Goal: Task Accomplishment & Management: Manage account settings

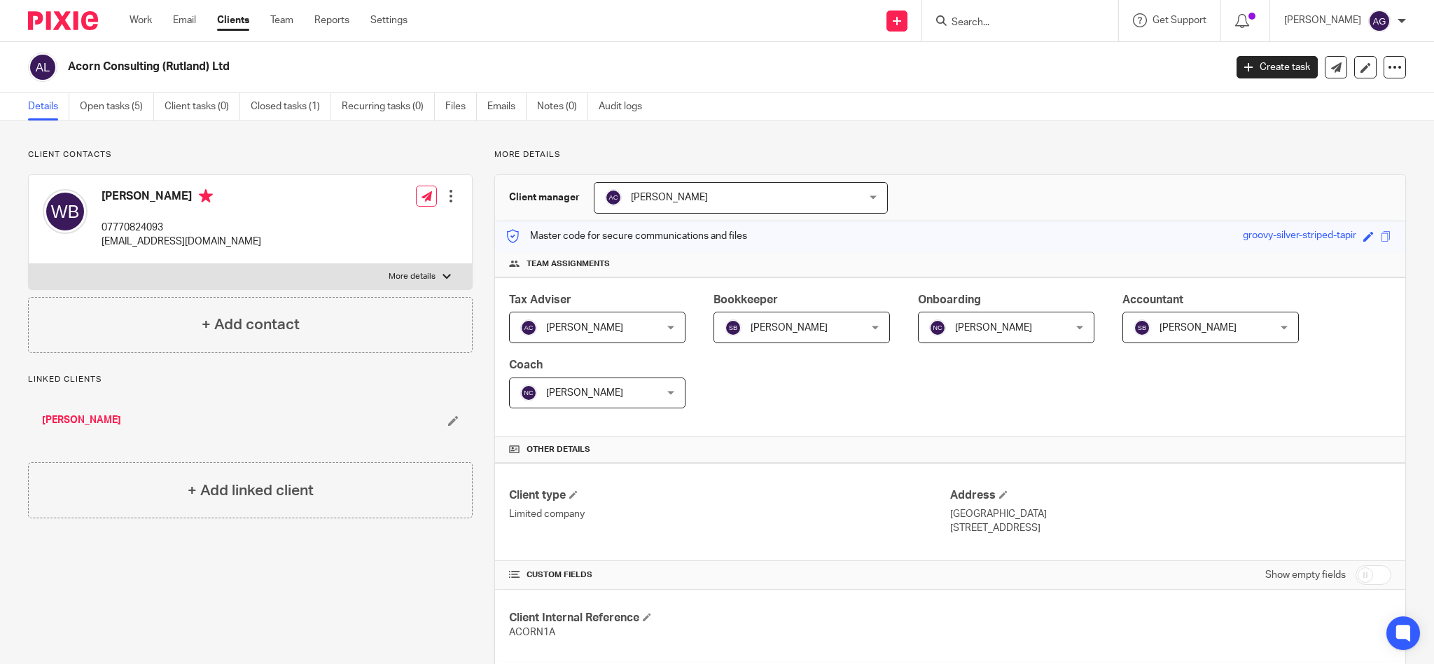
click at [1020, 19] on input "Search" at bounding box center [1013, 23] width 126 height 13
type input "[PERSON_NAME]"
click at [1088, 76] on link at bounding box center [1097, 60] width 300 height 32
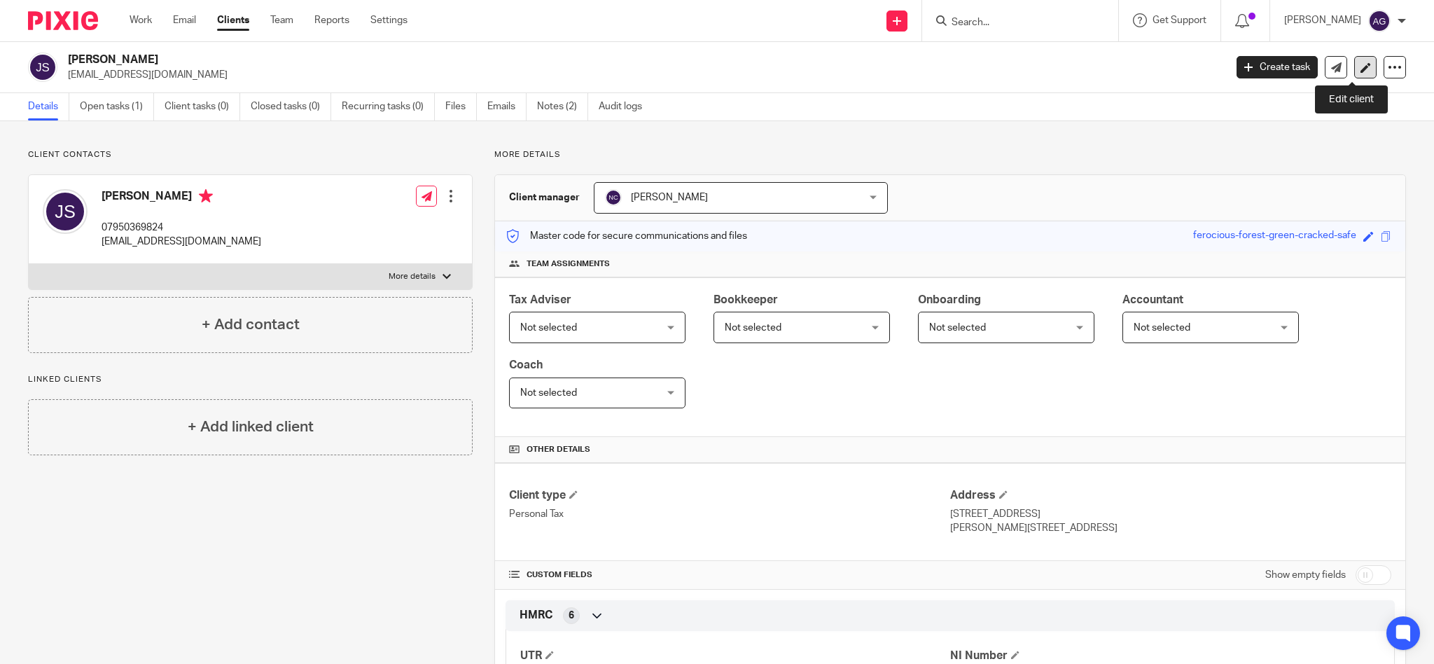
click at [1360, 65] on icon at bounding box center [1365, 67] width 11 height 11
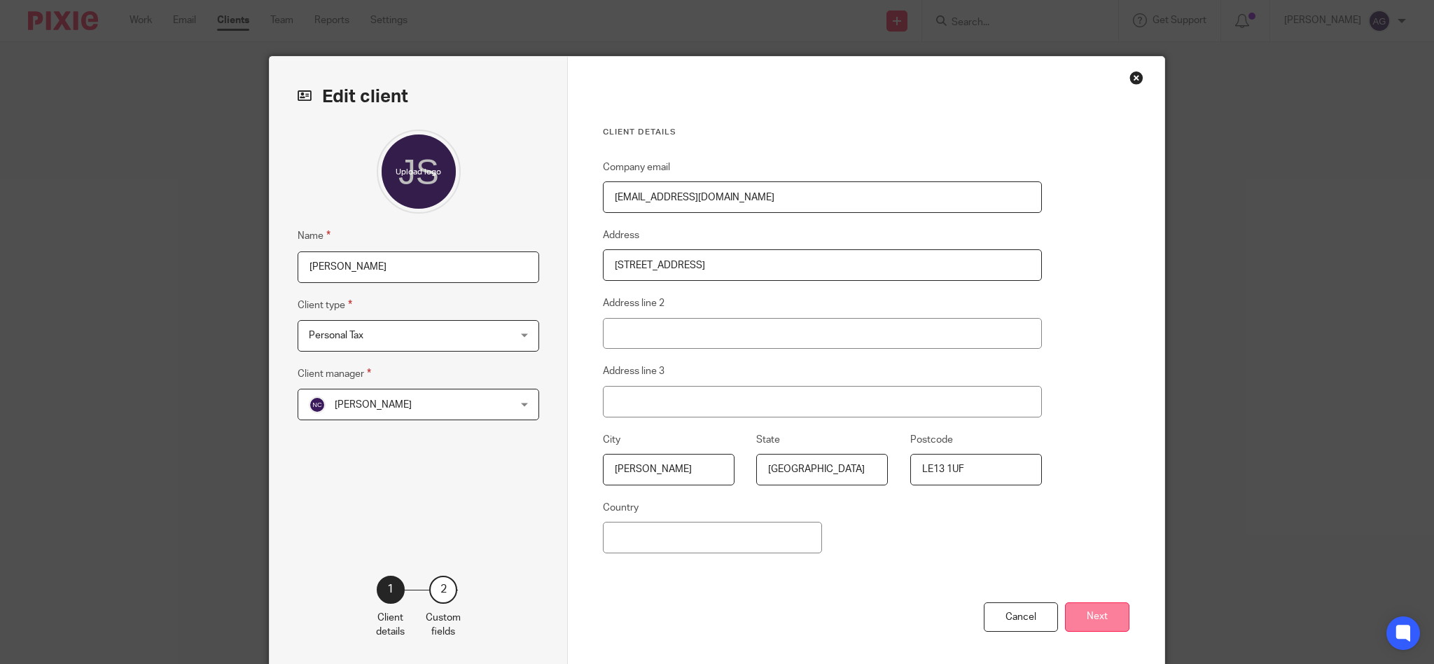
click at [1092, 621] on button "Next" at bounding box center [1097, 617] width 64 height 30
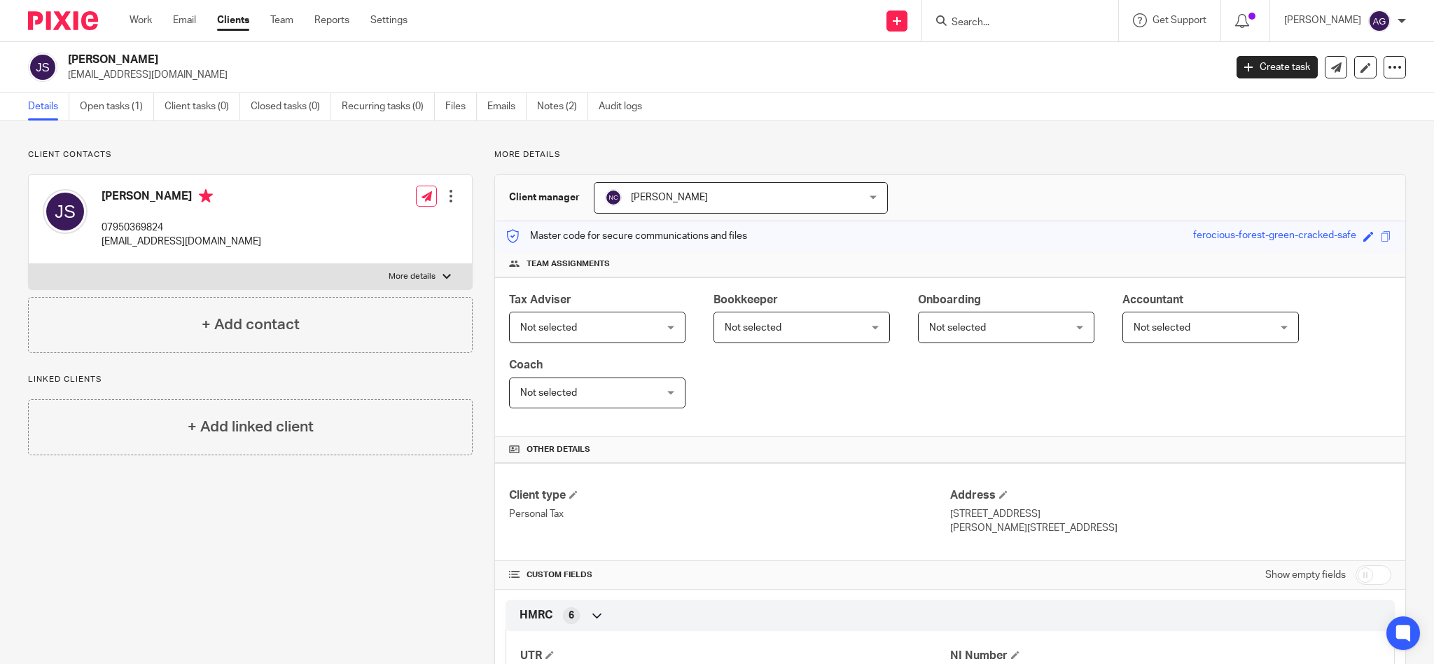
click at [1018, 18] on input "Search" at bounding box center [1013, 23] width 126 height 13
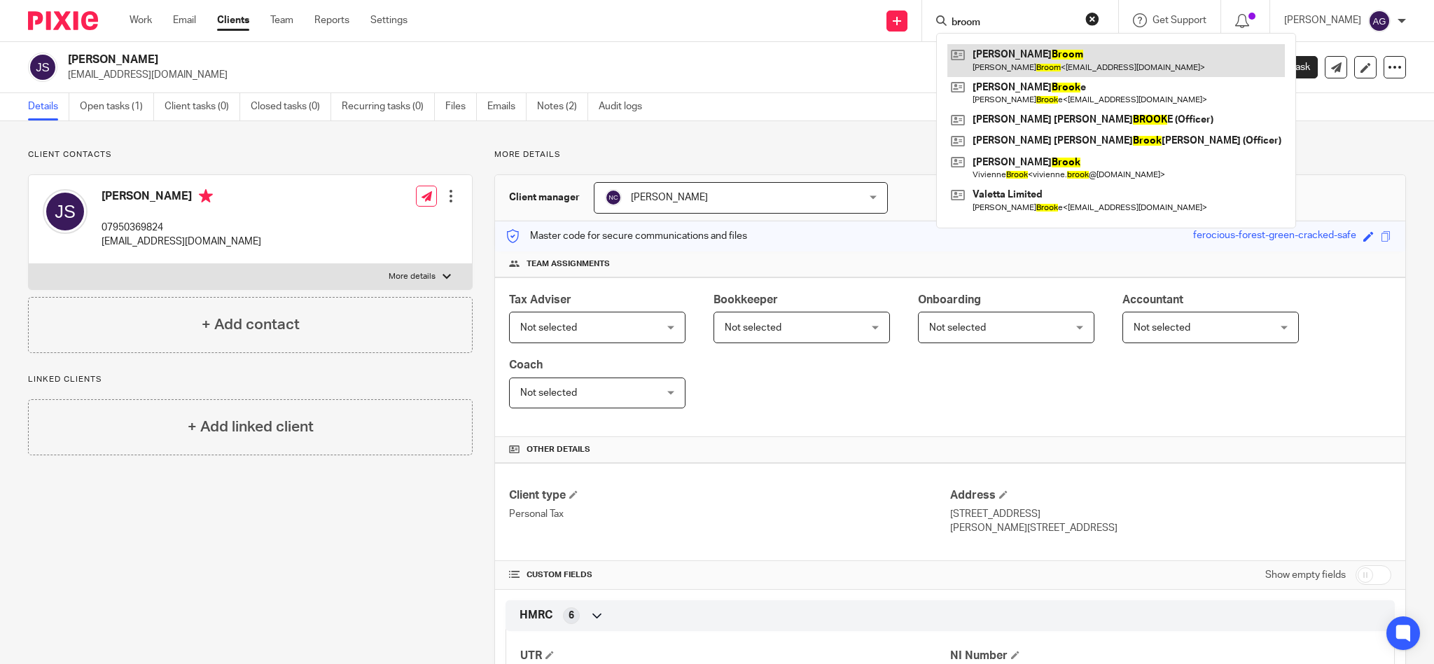
type input "broom"
click at [1023, 68] on link at bounding box center [1115, 60] width 337 height 32
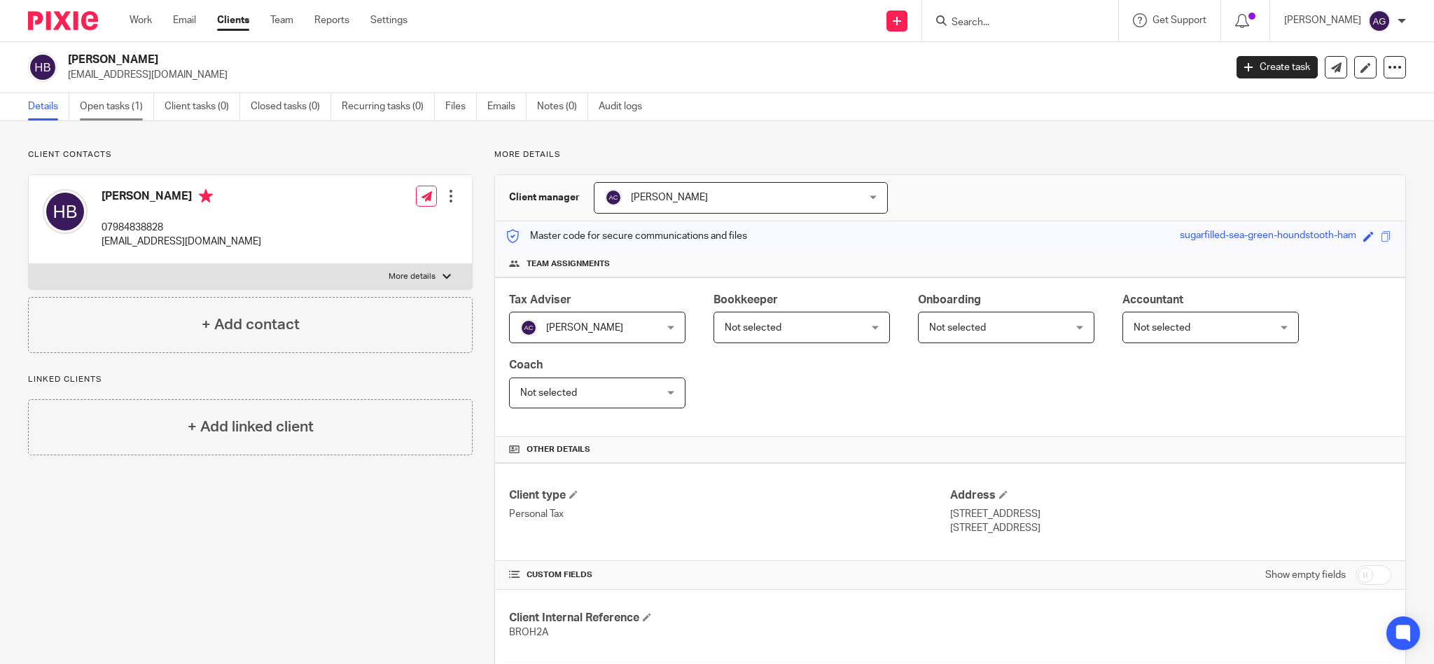
click at [125, 107] on link "Open tasks (1)" at bounding box center [117, 106] width 74 height 27
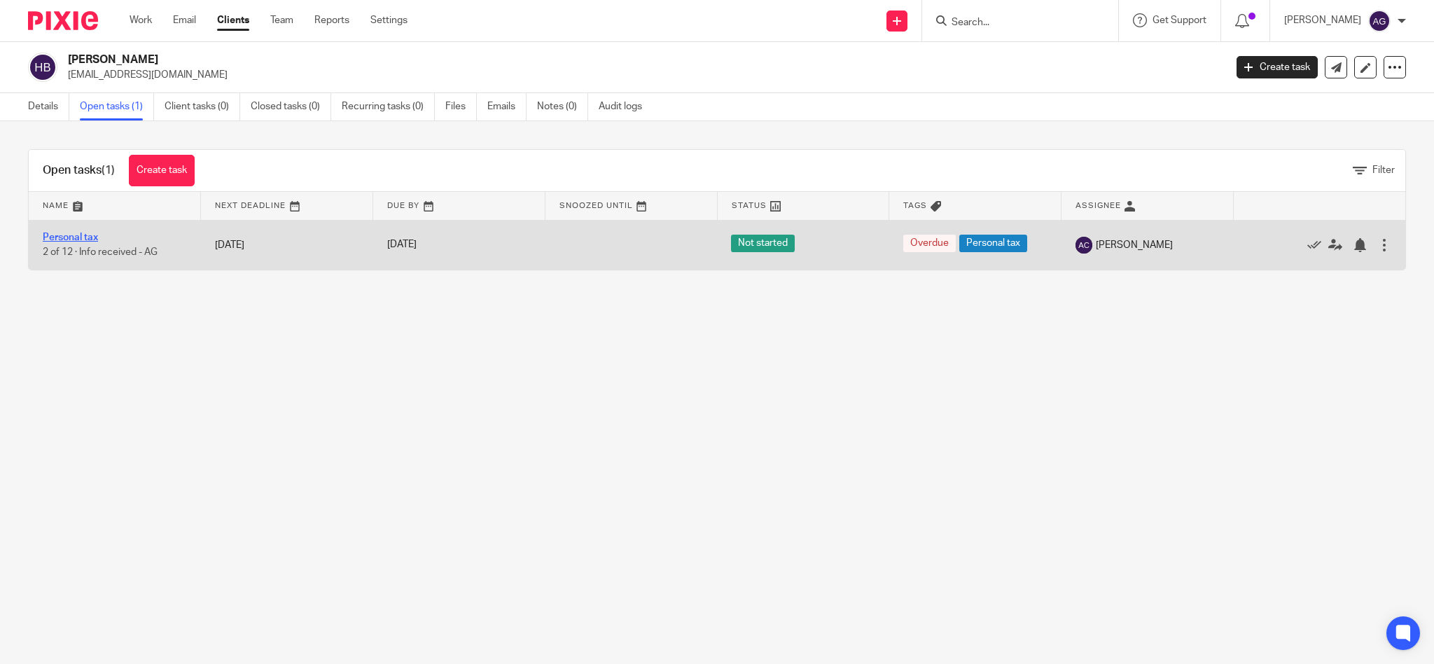
click at [70, 237] on link "Personal tax" at bounding box center [70, 237] width 55 height 10
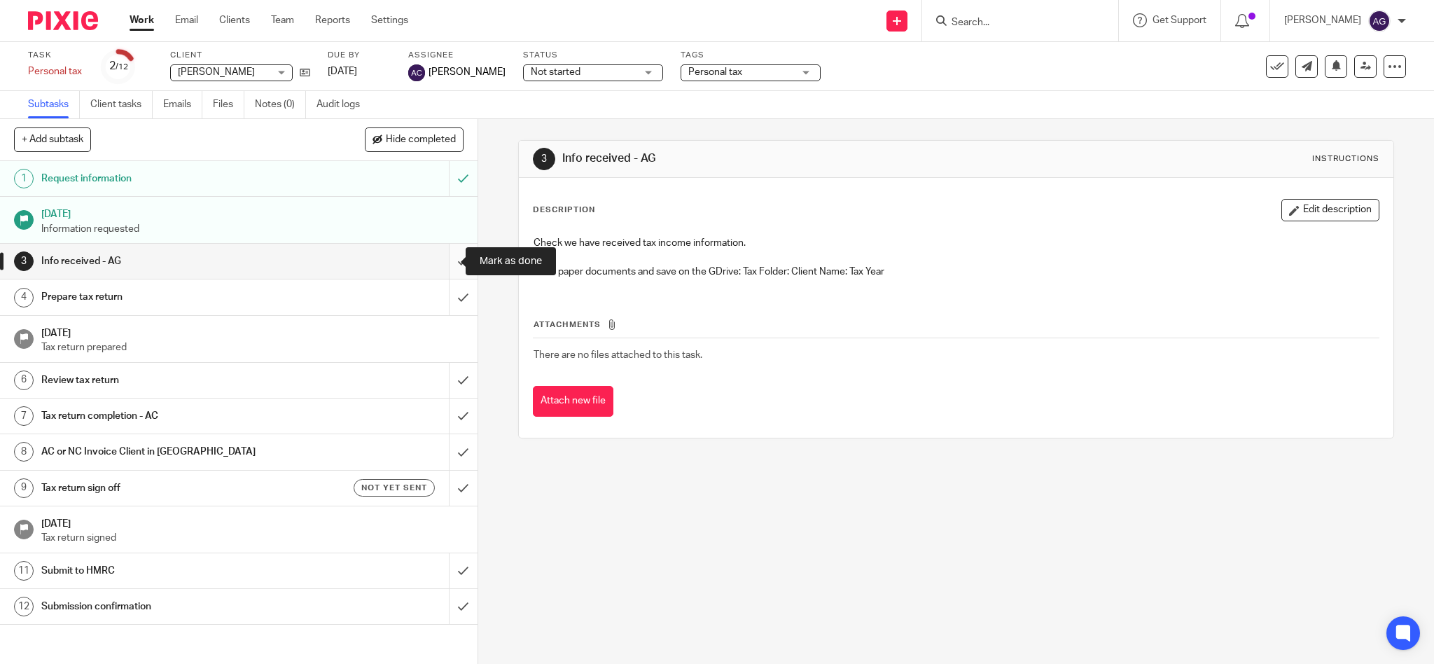
click at [445, 260] on input "submit" at bounding box center [238, 261] width 477 height 35
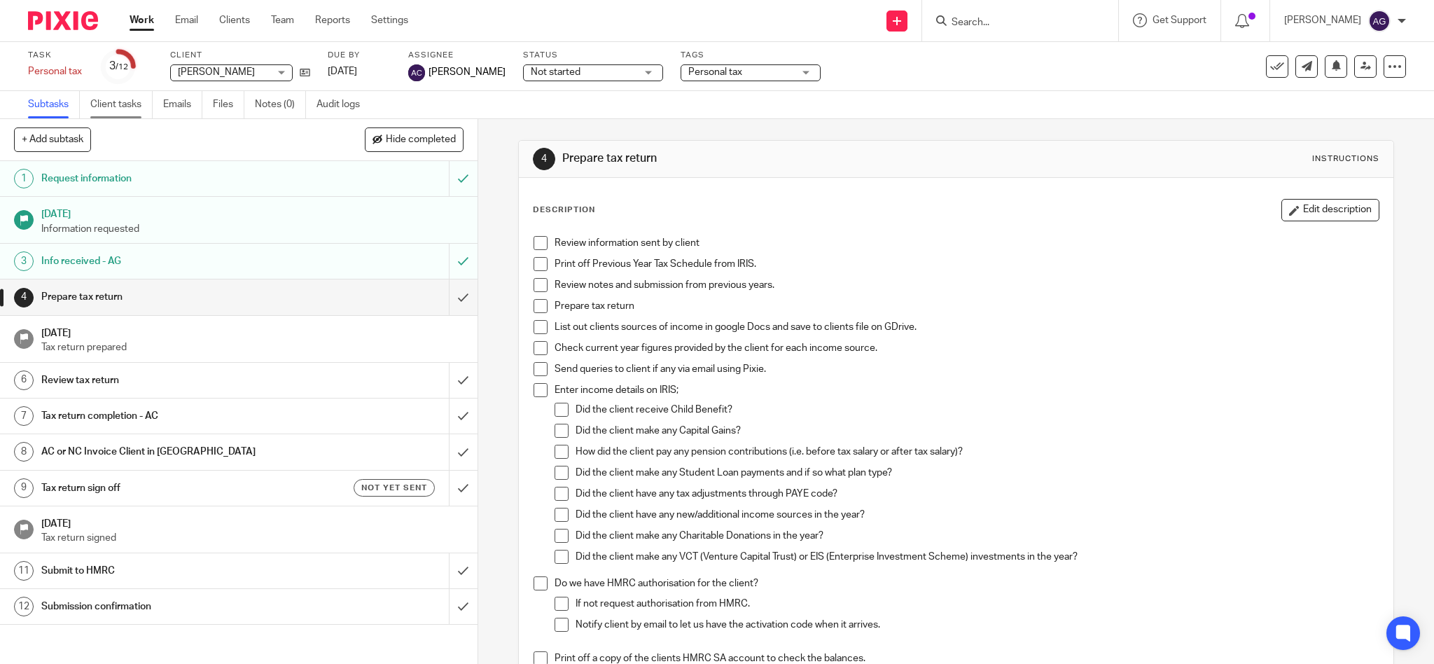
click at [112, 105] on link "Client tasks" at bounding box center [121, 104] width 62 height 27
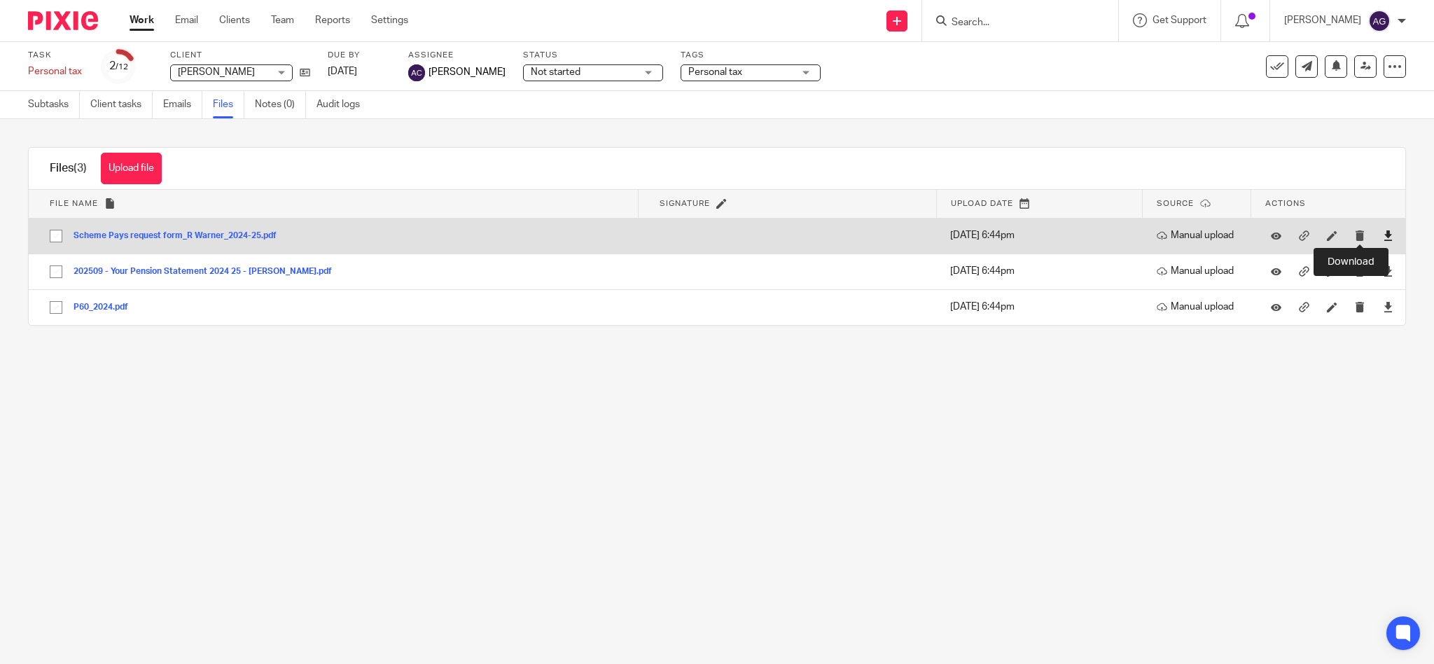
click at [1383, 234] on icon at bounding box center [1388, 235] width 11 height 11
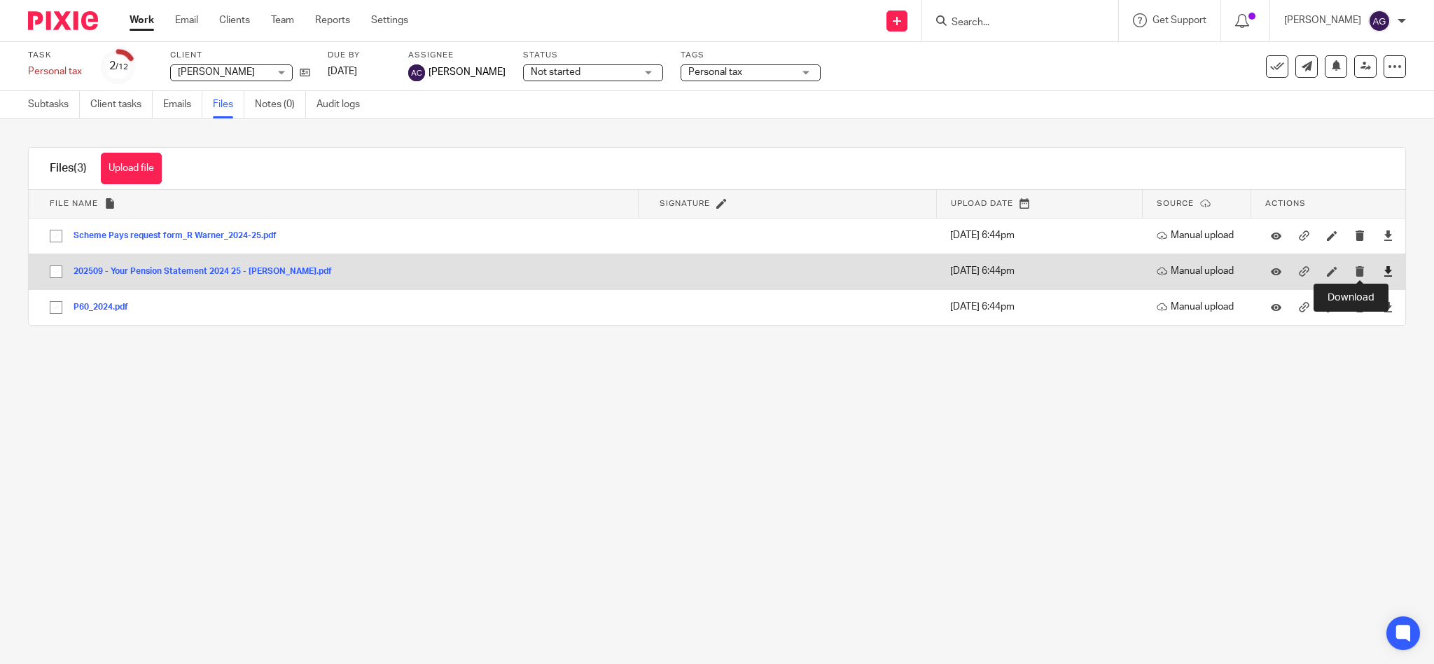
click at [1383, 270] on icon at bounding box center [1388, 271] width 11 height 11
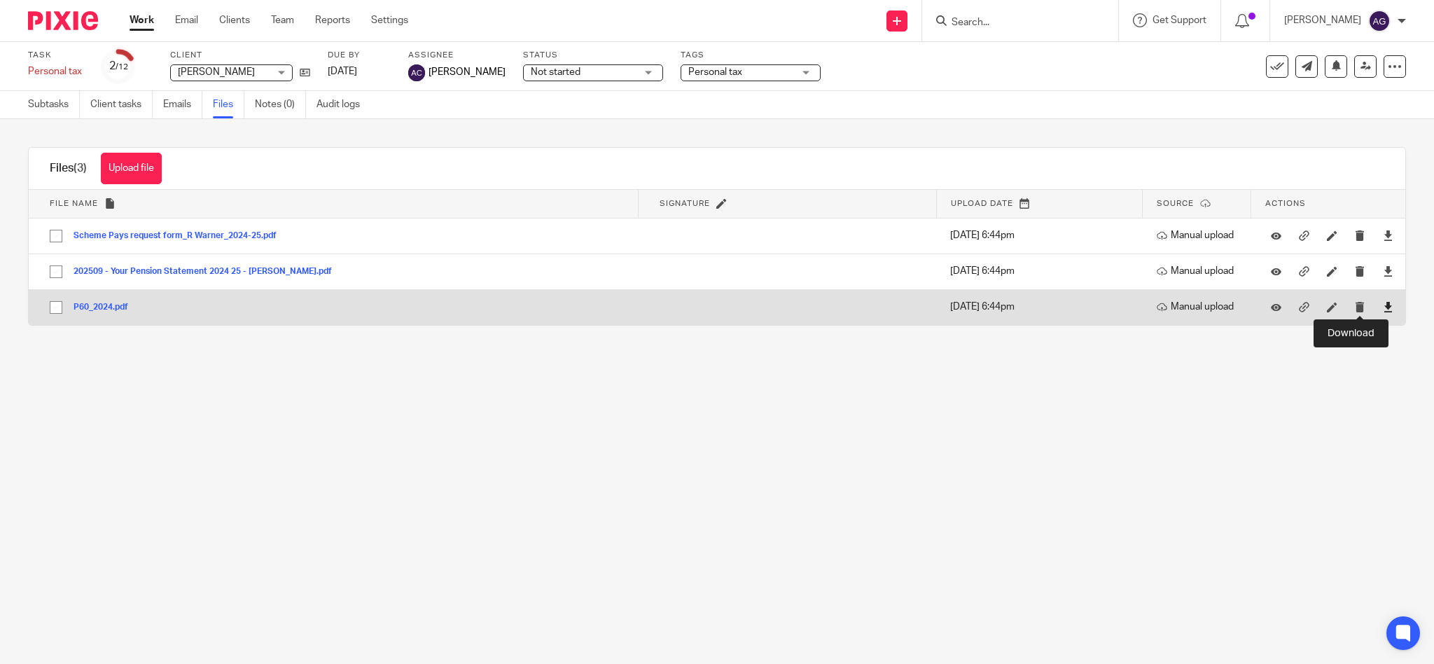
click at [1383, 309] on icon at bounding box center [1388, 307] width 11 height 11
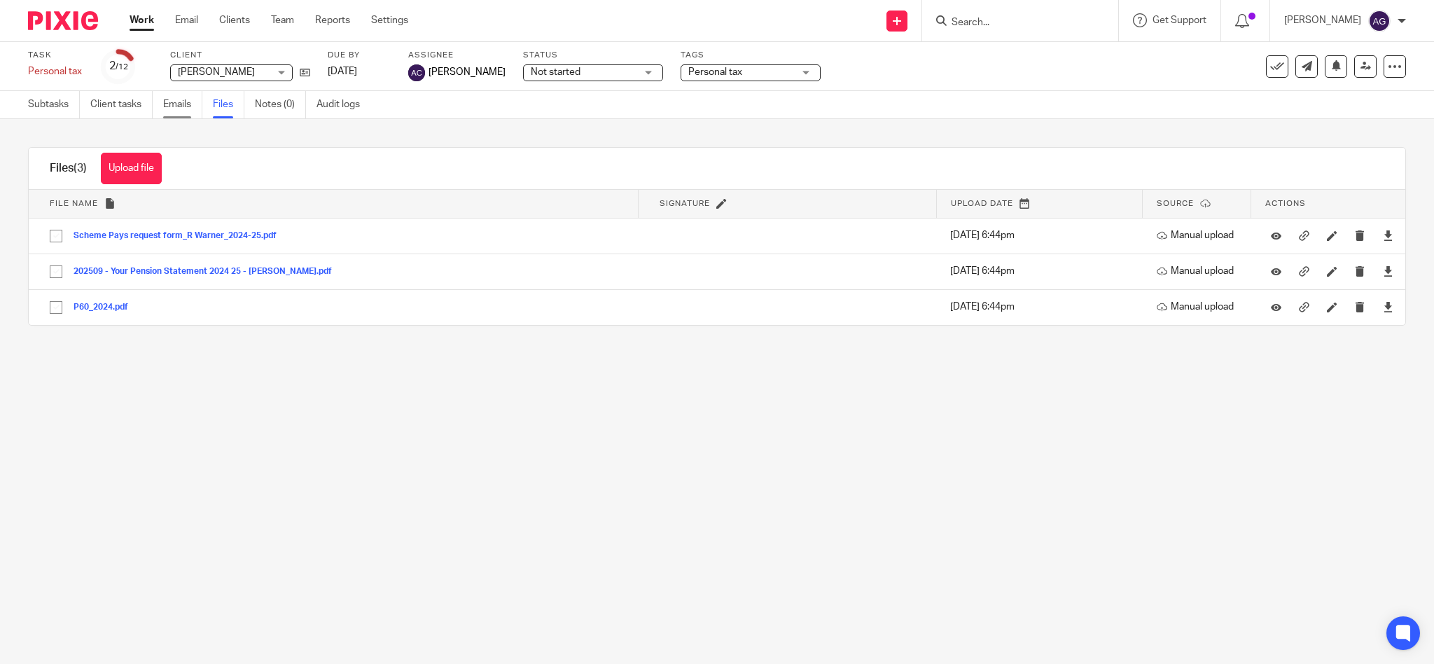
click at [183, 110] on link "Emails" at bounding box center [182, 104] width 39 height 27
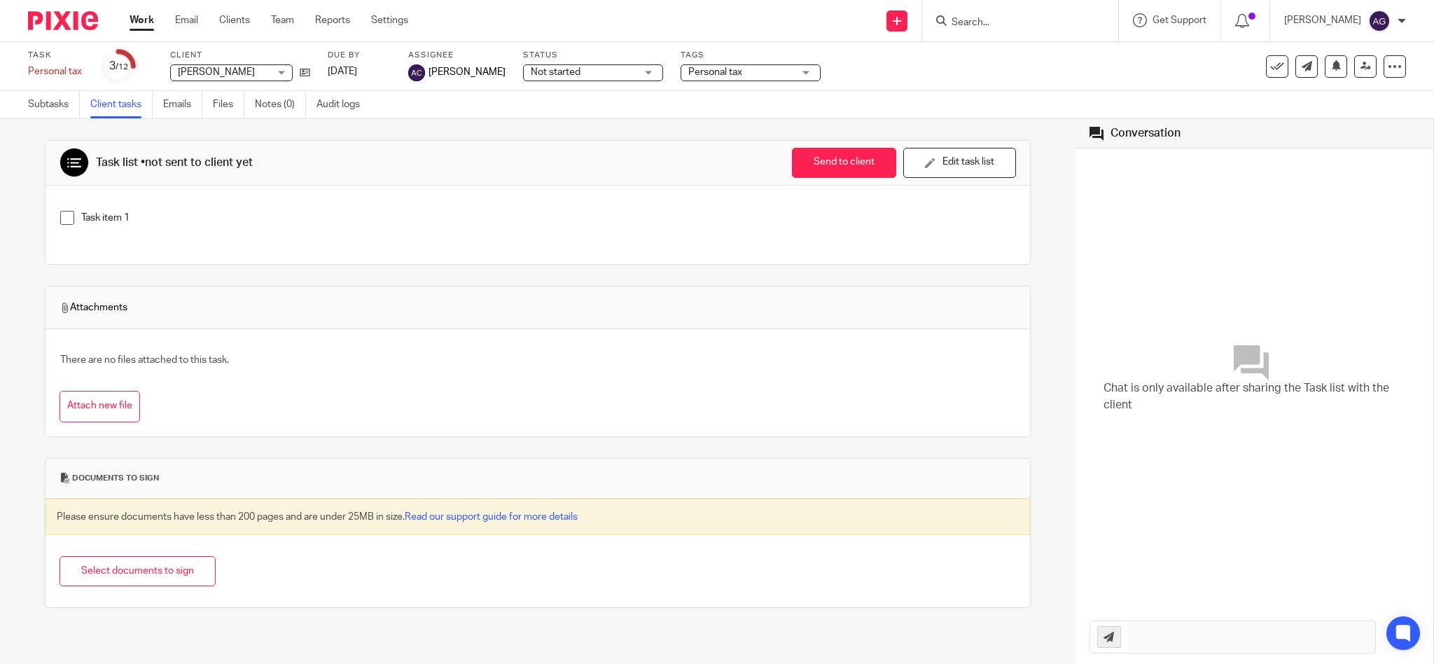
click at [1033, 20] on input "Search" at bounding box center [1013, 23] width 126 height 13
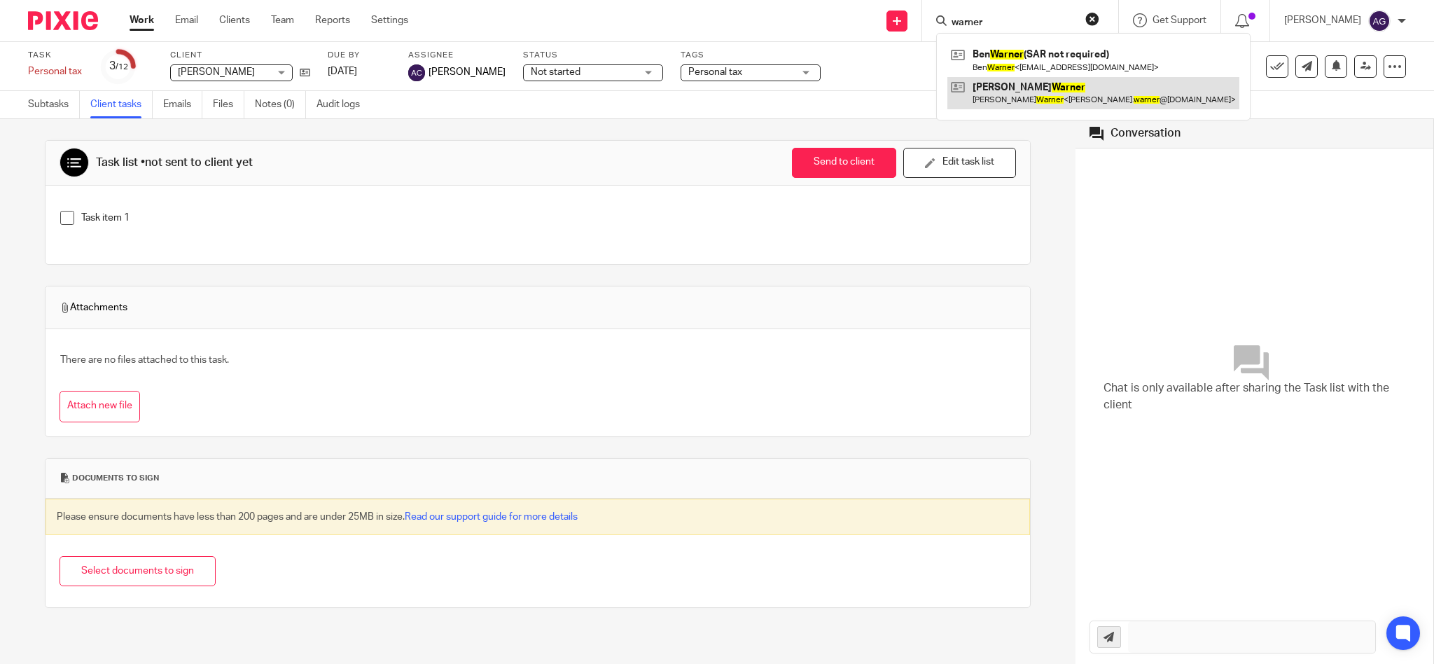
type input "warner"
click at [1027, 95] on link at bounding box center [1093, 93] width 292 height 32
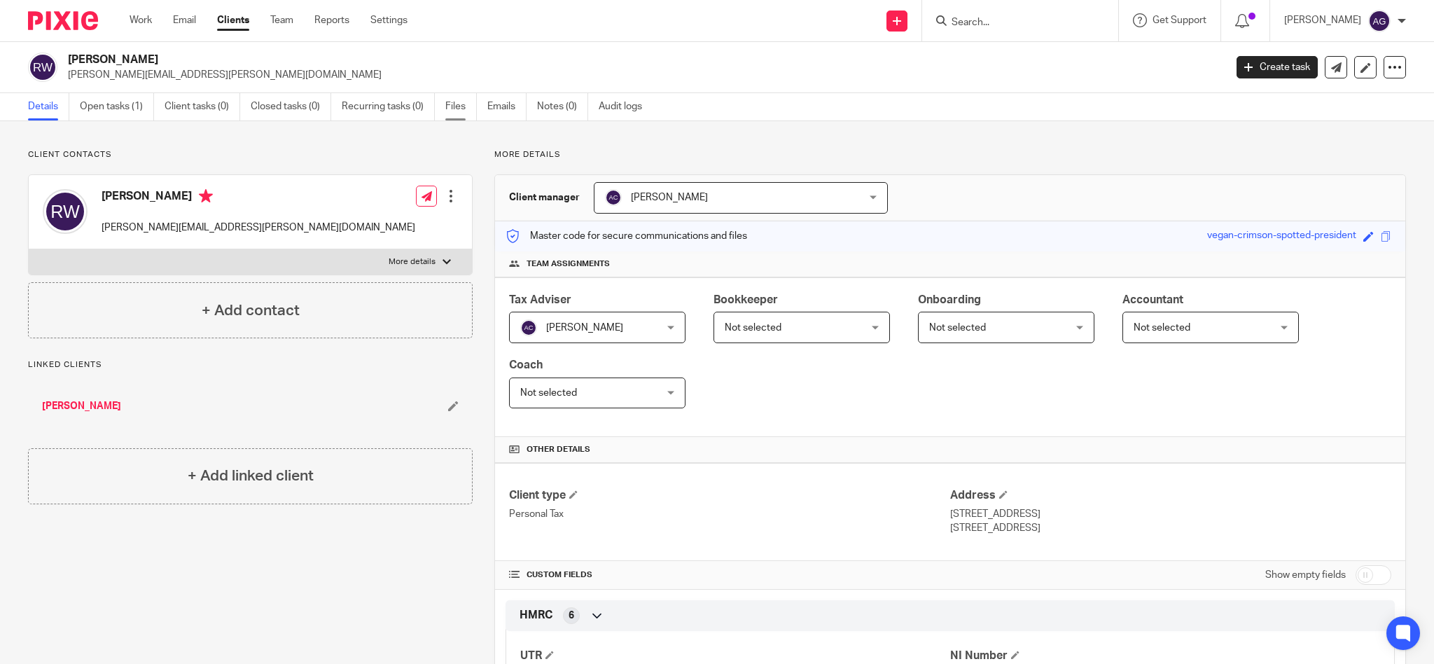
click at [461, 106] on link "Files" at bounding box center [461, 106] width 32 height 27
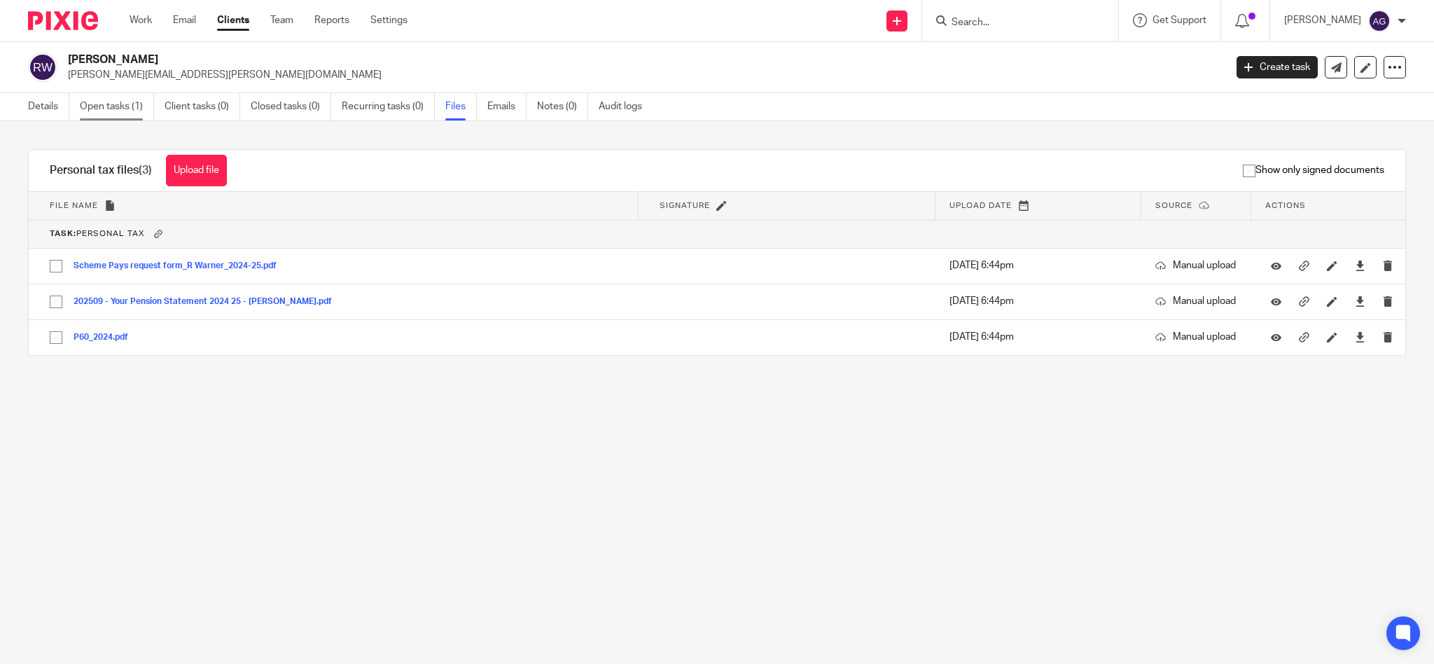
click at [115, 109] on link "Open tasks (1)" at bounding box center [117, 106] width 74 height 27
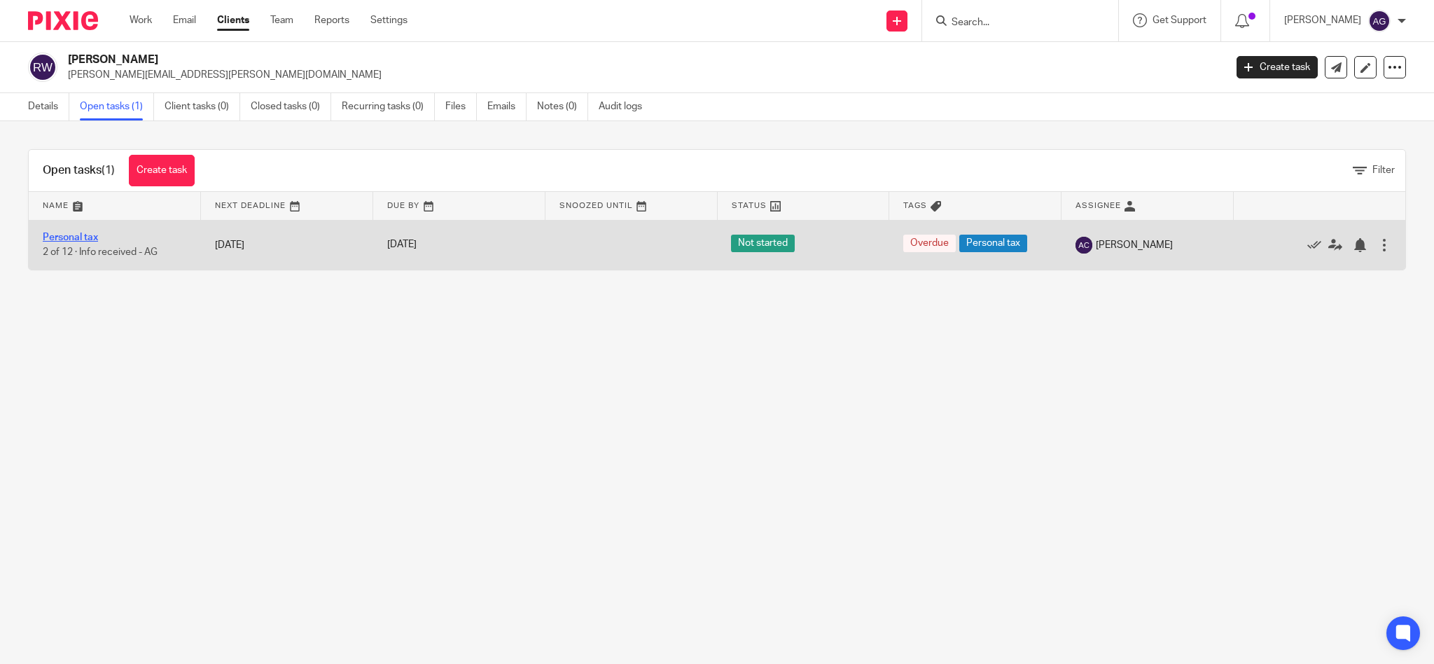
click at [72, 233] on link "Personal tax" at bounding box center [70, 237] width 55 height 10
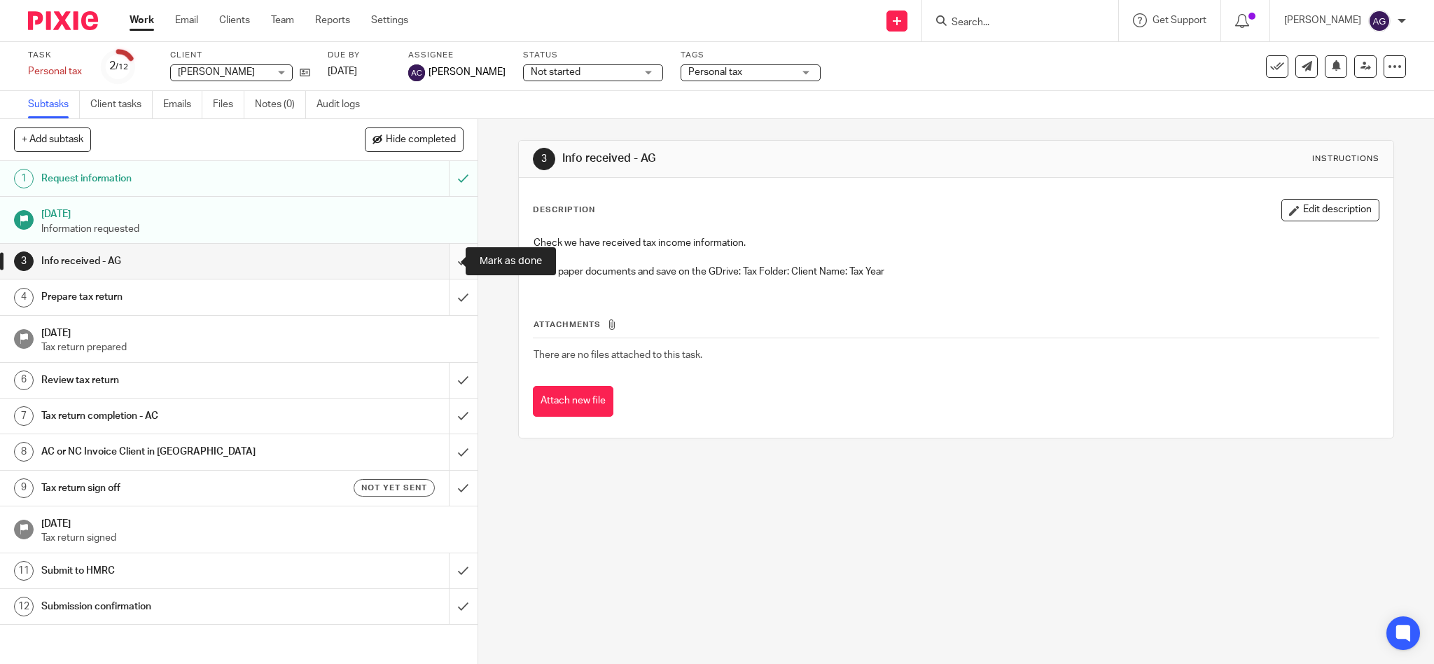
click at [446, 261] on input "submit" at bounding box center [238, 261] width 477 height 35
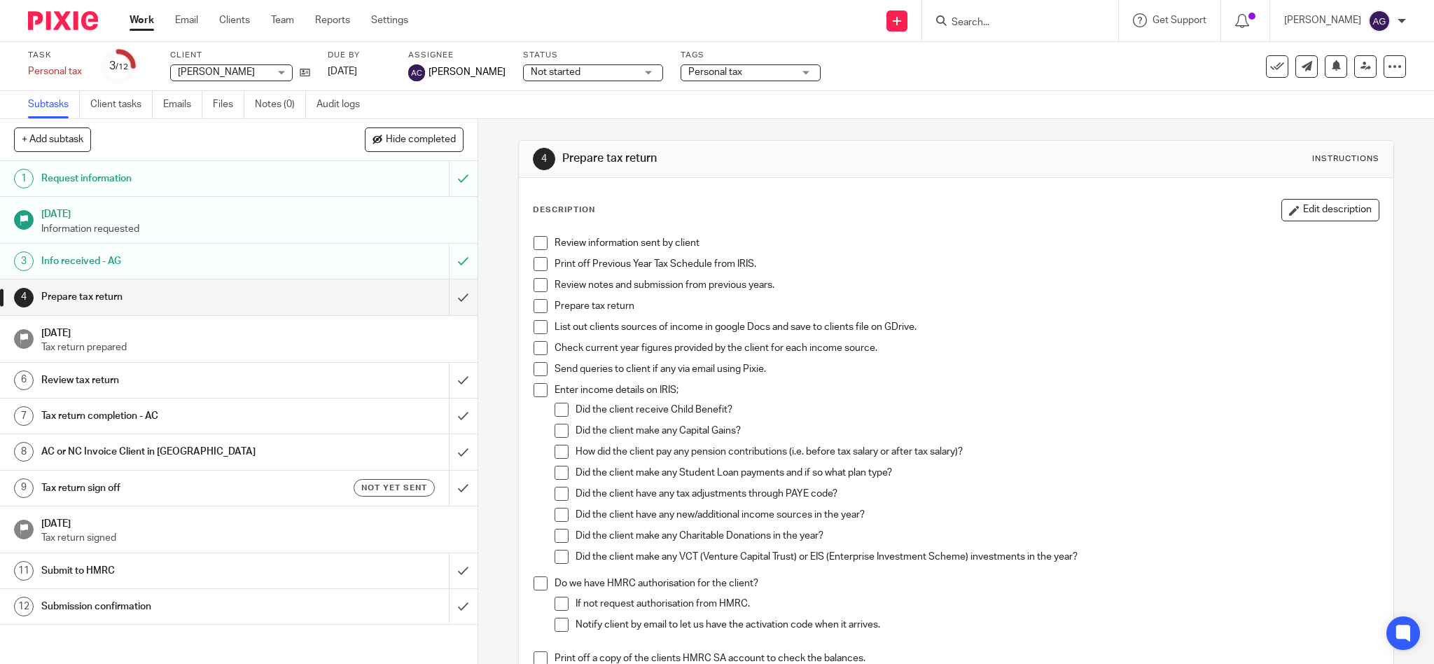
click at [1045, 14] on form at bounding box center [1024, 21] width 149 height 18
click at [1009, 15] on form at bounding box center [1024, 21] width 149 height 18
click at [1004, 20] on input "Search" at bounding box center [1013, 23] width 126 height 13
type input "Dimou"
click at [1022, 64] on link at bounding box center [1067, 60] width 240 height 32
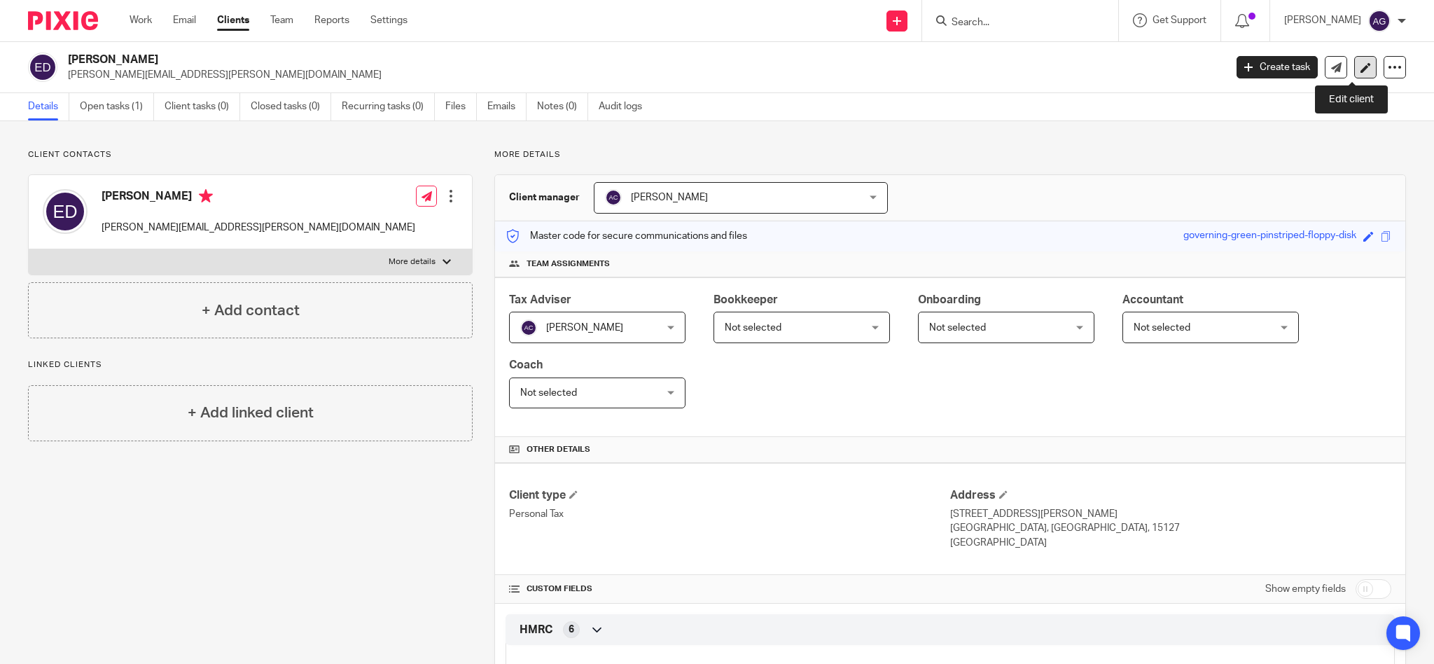
click at [1360, 68] on icon at bounding box center [1365, 67] width 11 height 11
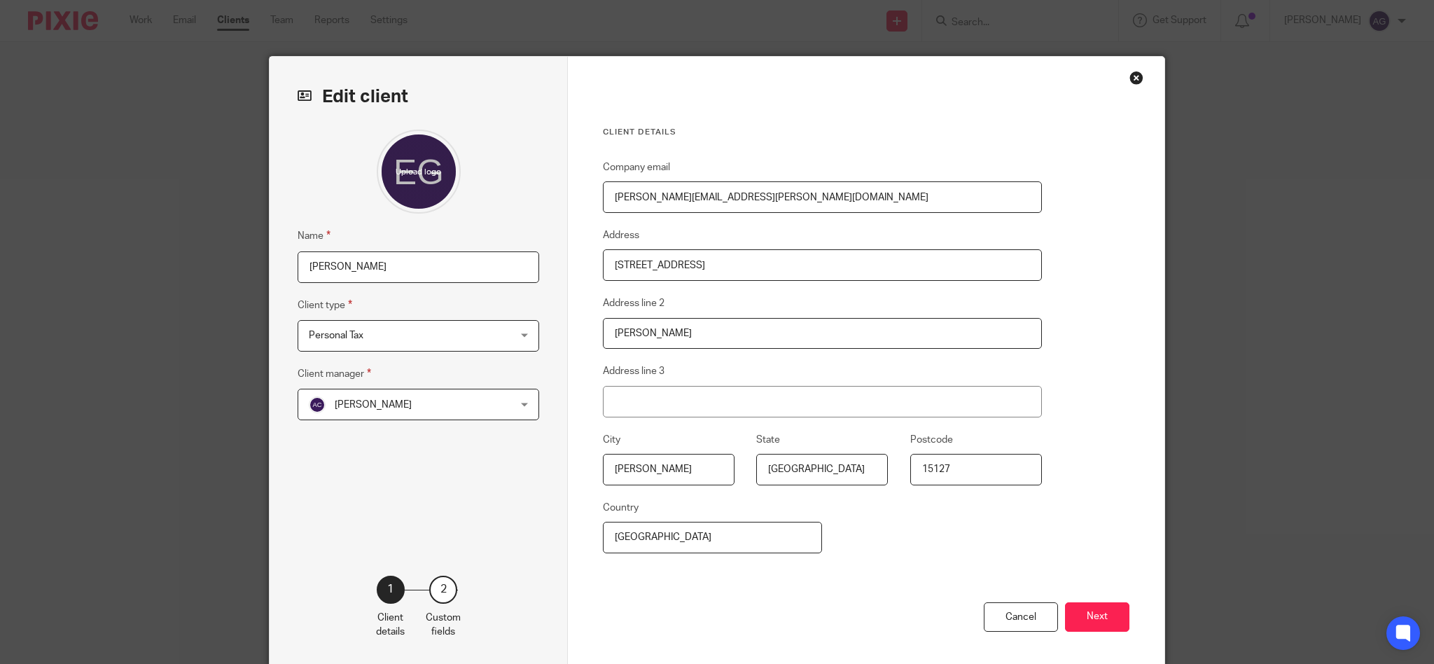
click at [428, 266] on input "[PERSON_NAME]" at bounding box center [419, 267] width 242 height 32
click at [1129, 76] on div "Close this dialog window" at bounding box center [1136, 78] width 14 height 14
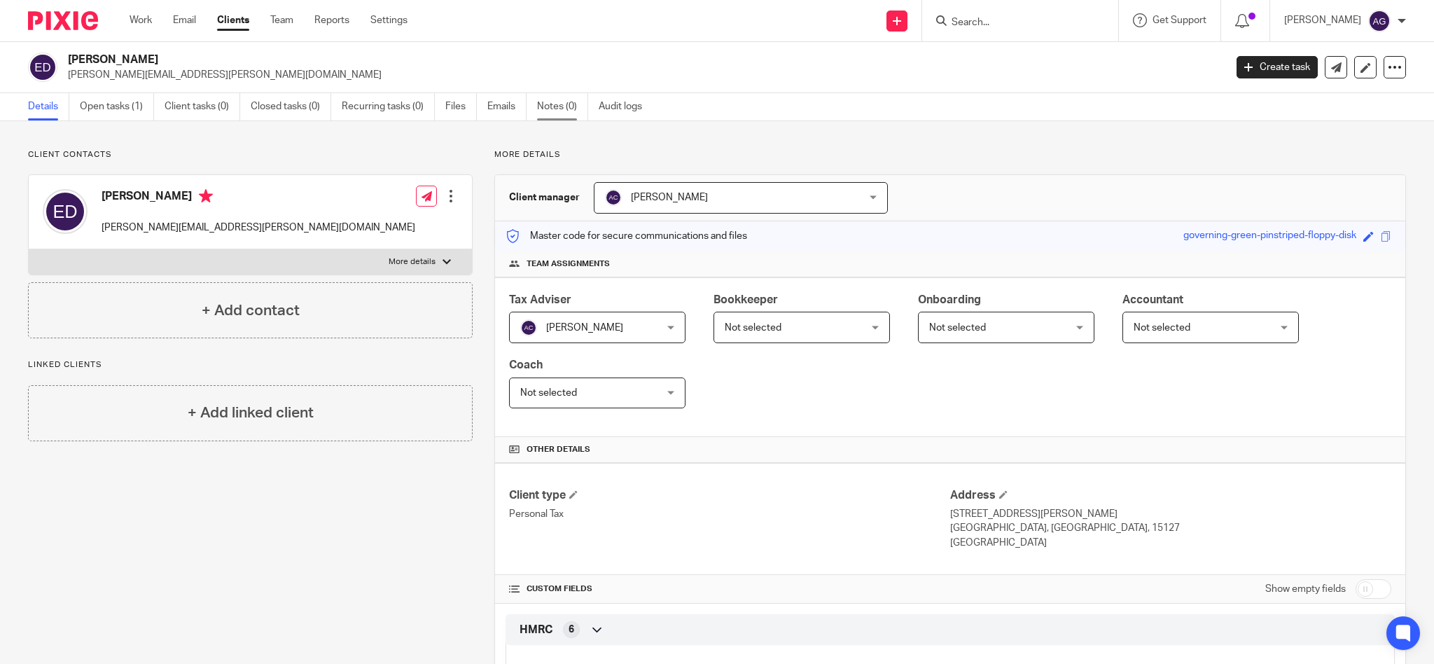
click at [558, 105] on link "Notes (0)" at bounding box center [562, 106] width 51 height 27
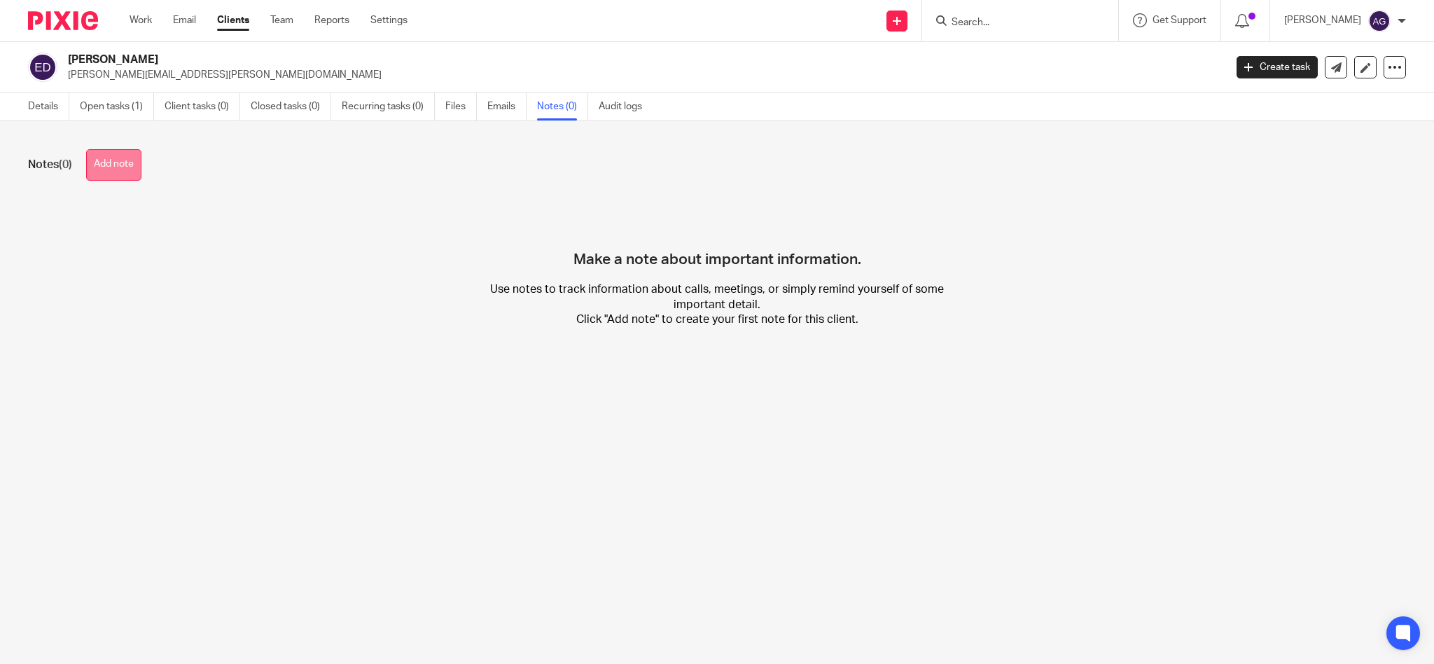
click at [113, 168] on button "Add note" at bounding box center [113, 165] width 55 height 32
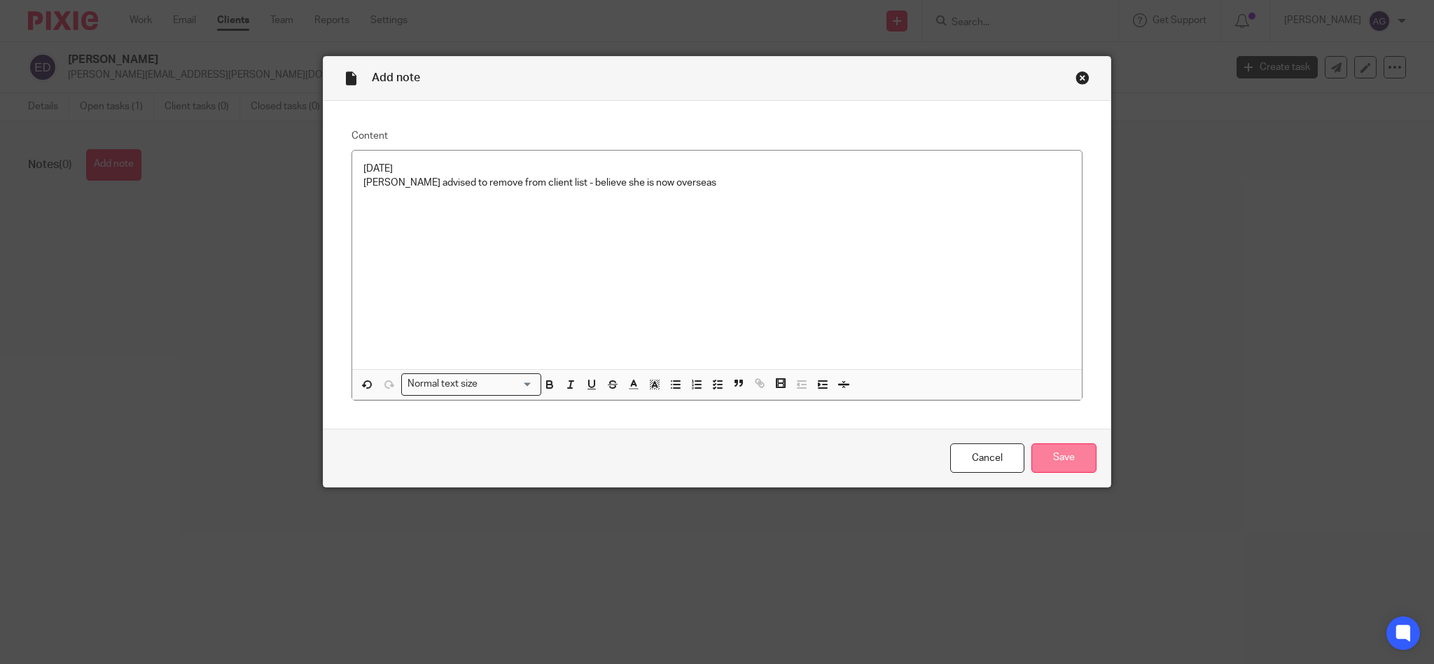
click at [1064, 454] on input "Save" at bounding box center [1063, 458] width 65 height 30
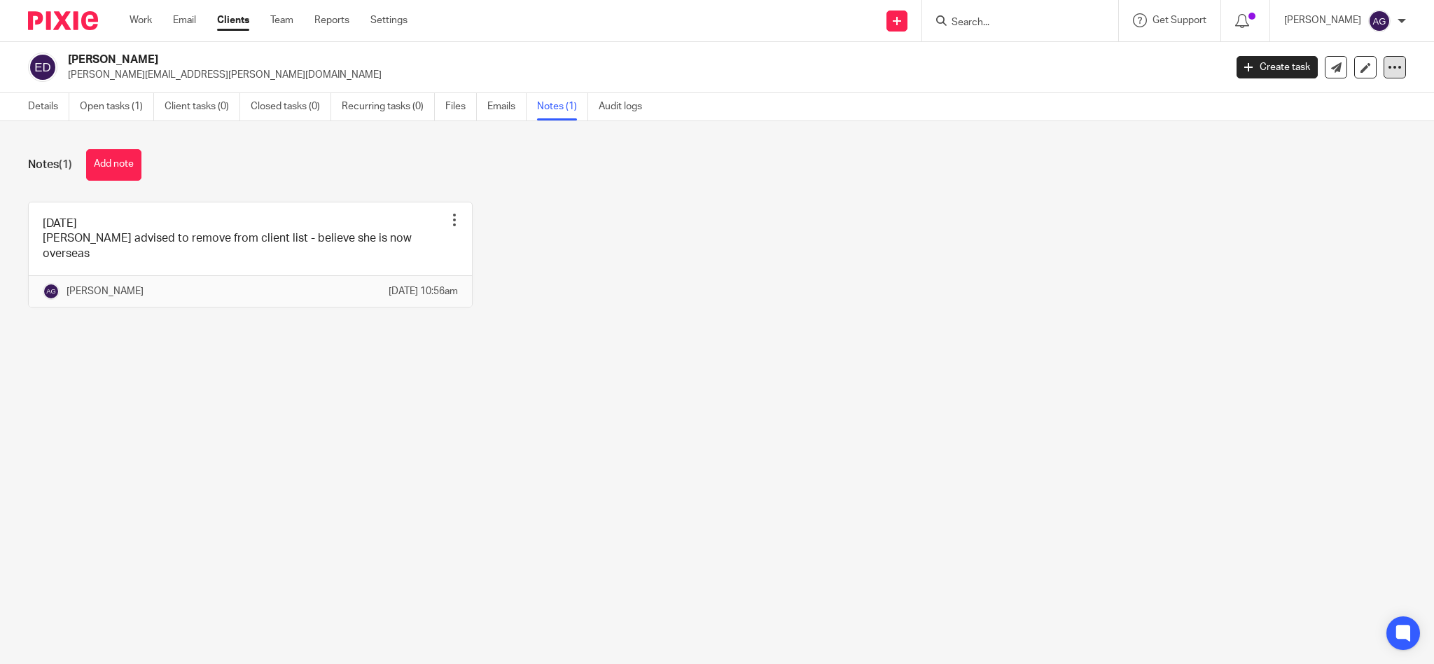
click at [1383, 71] on div at bounding box center [1394, 67] width 22 height 22
click at [1307, 165] on button "Archive client" at bounding box center [1304, 163] width 155 height 18
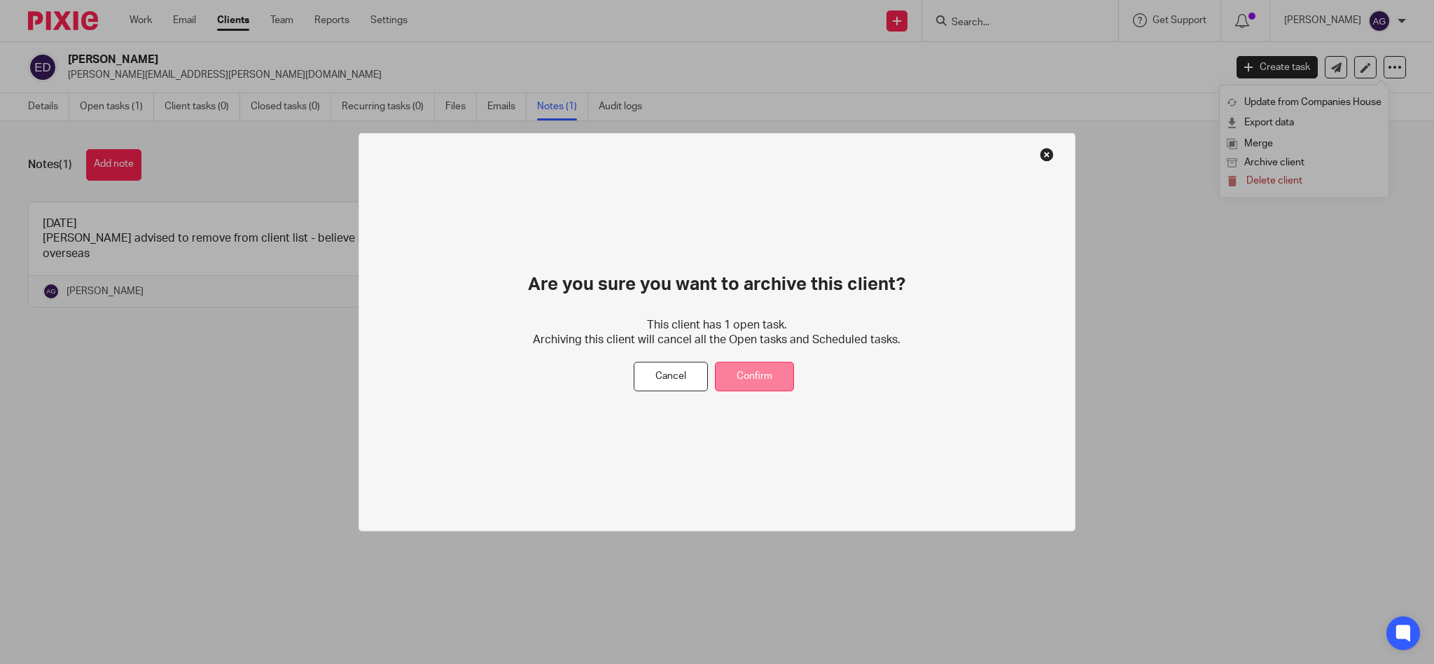
click at [758, 382] on button "Confirm" at bounding box center [754, 376] width 79 height 30
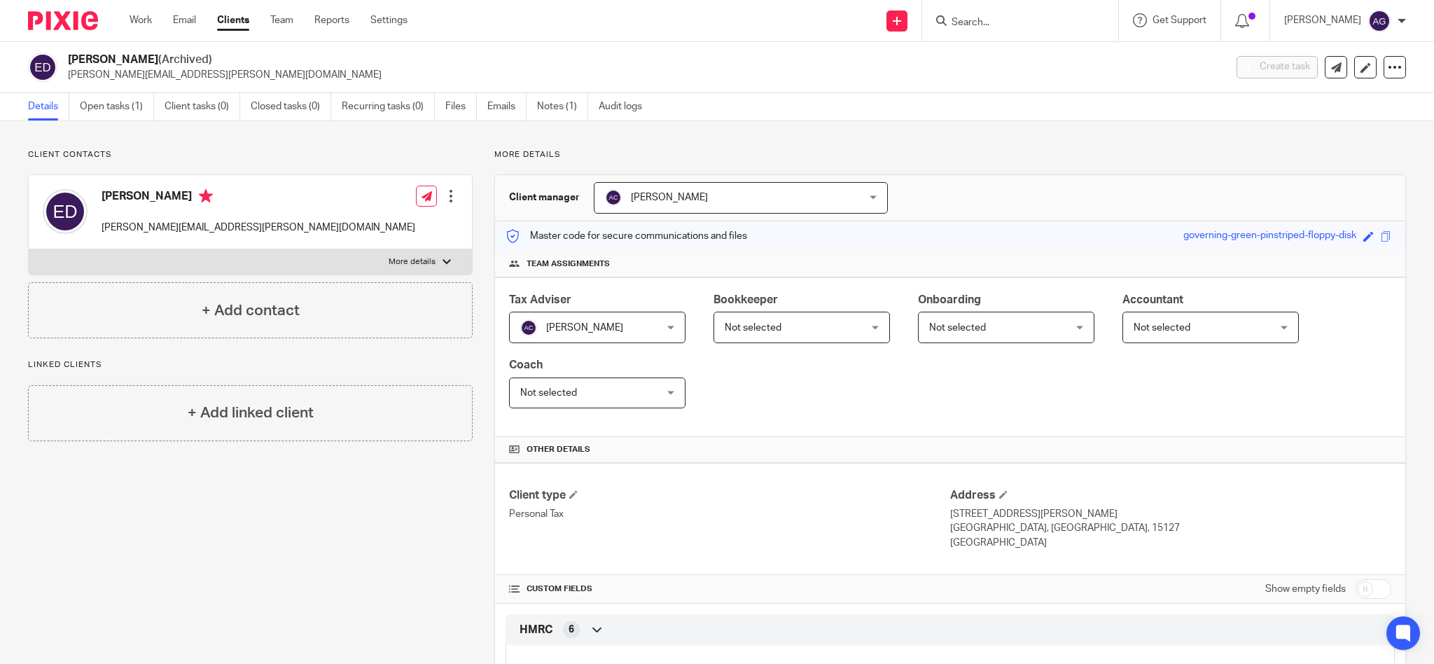
click at [989, 18] on input "Search" at bounding box center [1013, 23] width 126 height 13
click at [1014, 27] on input "Search" at bounding box center [1013, 23] width 126 height 13
type input "catrio"
click at [1059, 53] on link at bounding box center [1108, 54] width 322 height 21
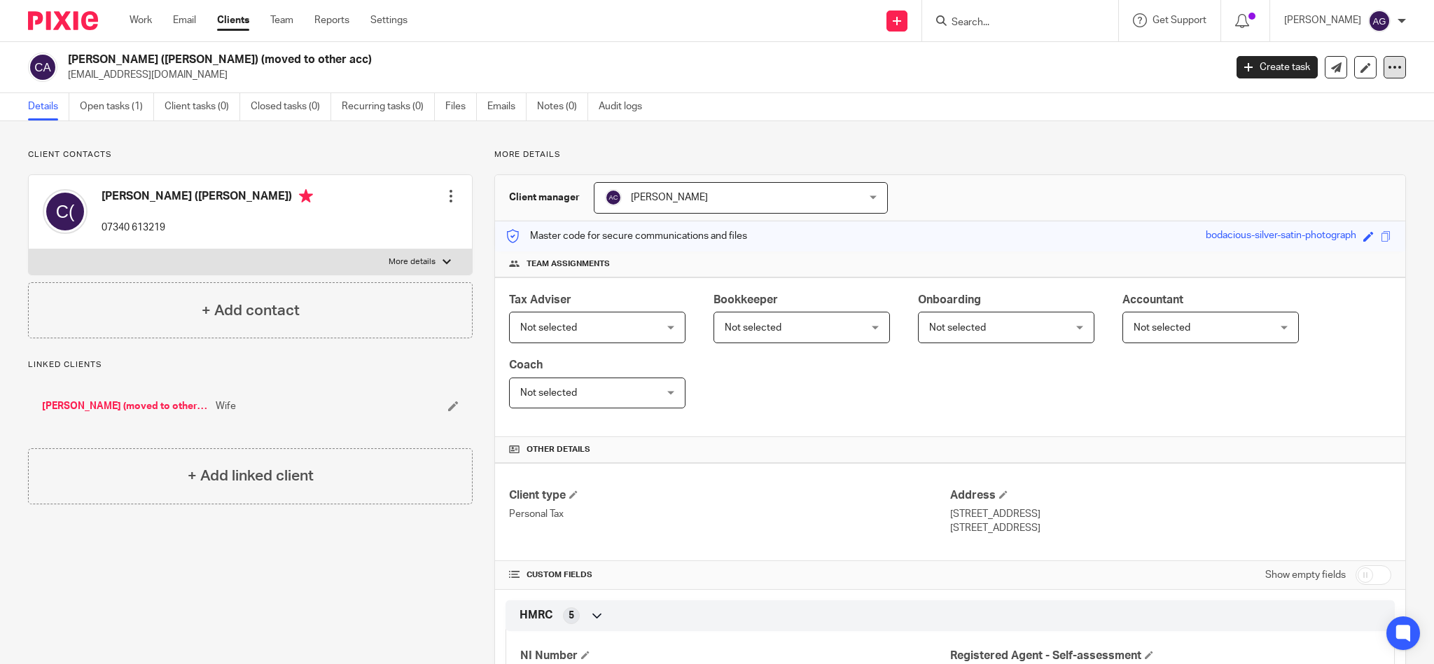
click at [1388, 66] on icon at bounding box center [1395, 67] width 14 height 14
click at [1287, 160] on button "Archive client" at bounding box center [1304, 163] width 155 height 18
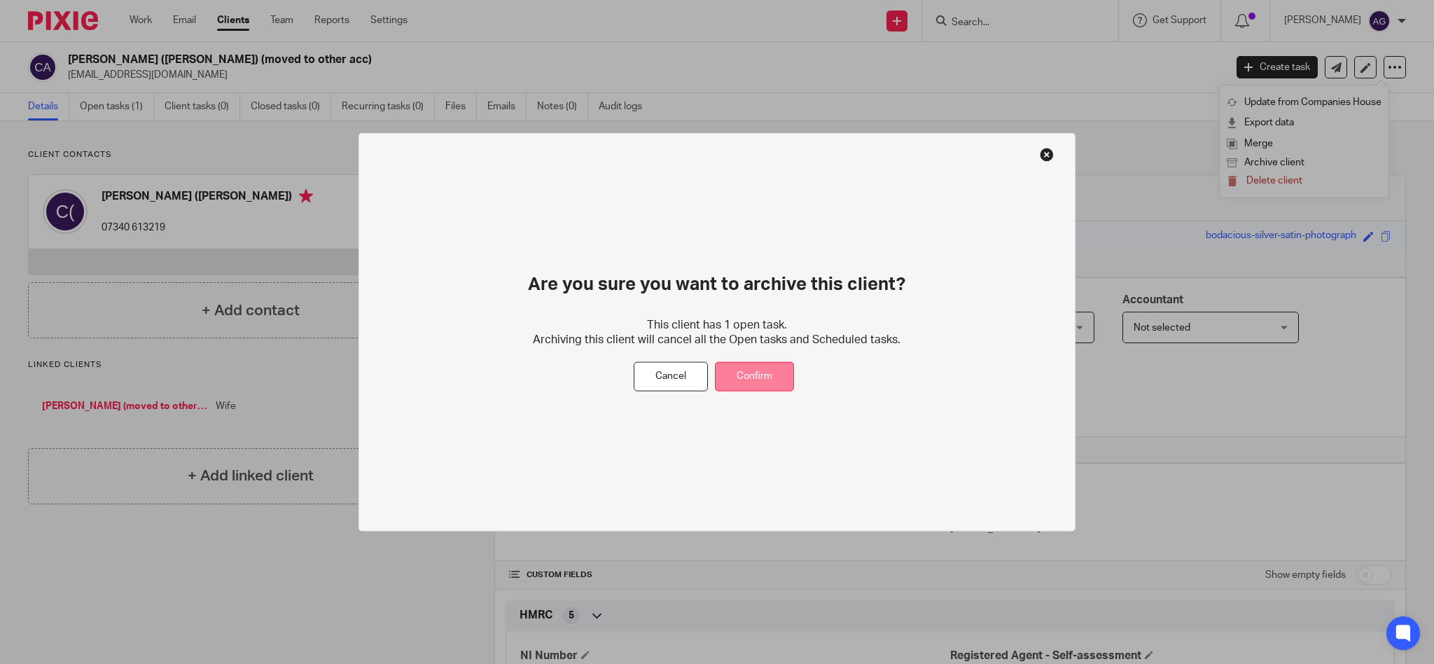
click at [760, 382] on button "Confirm" at bounding box center [754, 376] width 79 height 30
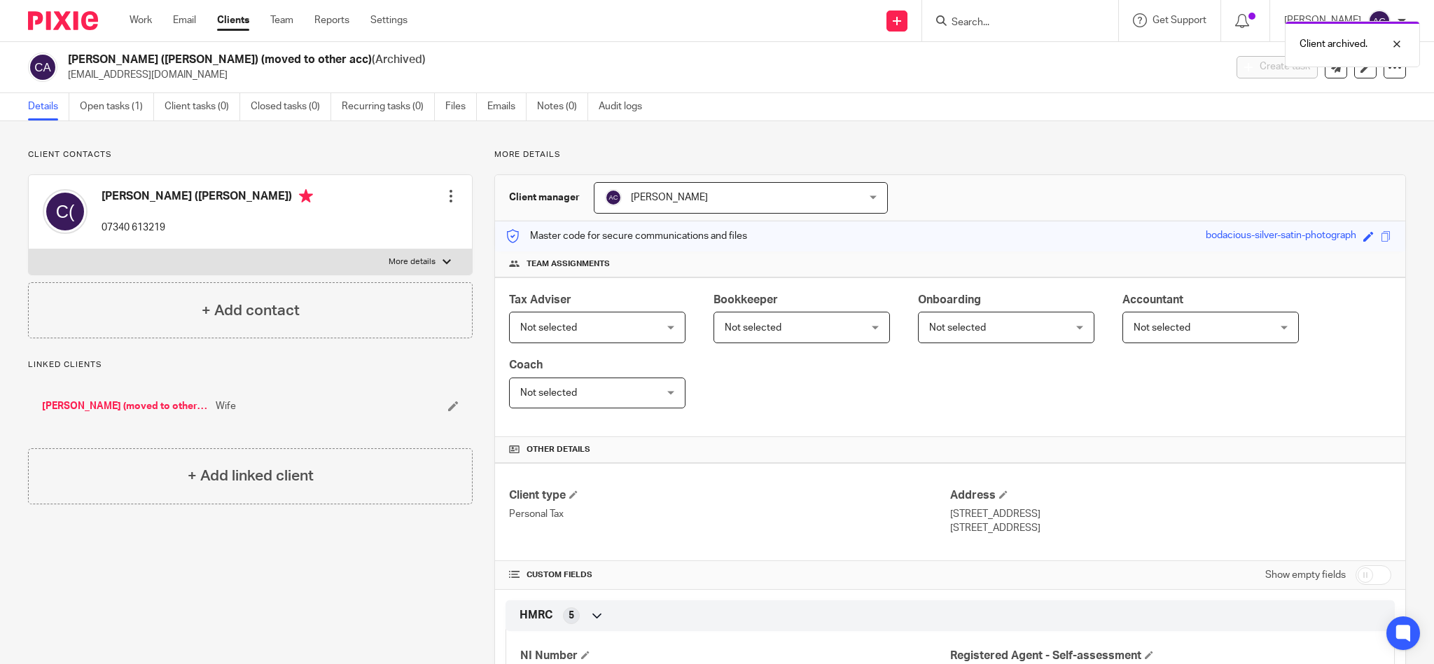
click at [991, 18] on div "Client archived." at bounding box center [1068, 40] width 703 height 53
click at [997, 19] on input "Search" at bounding box center [1013, 23] width 126 height 13
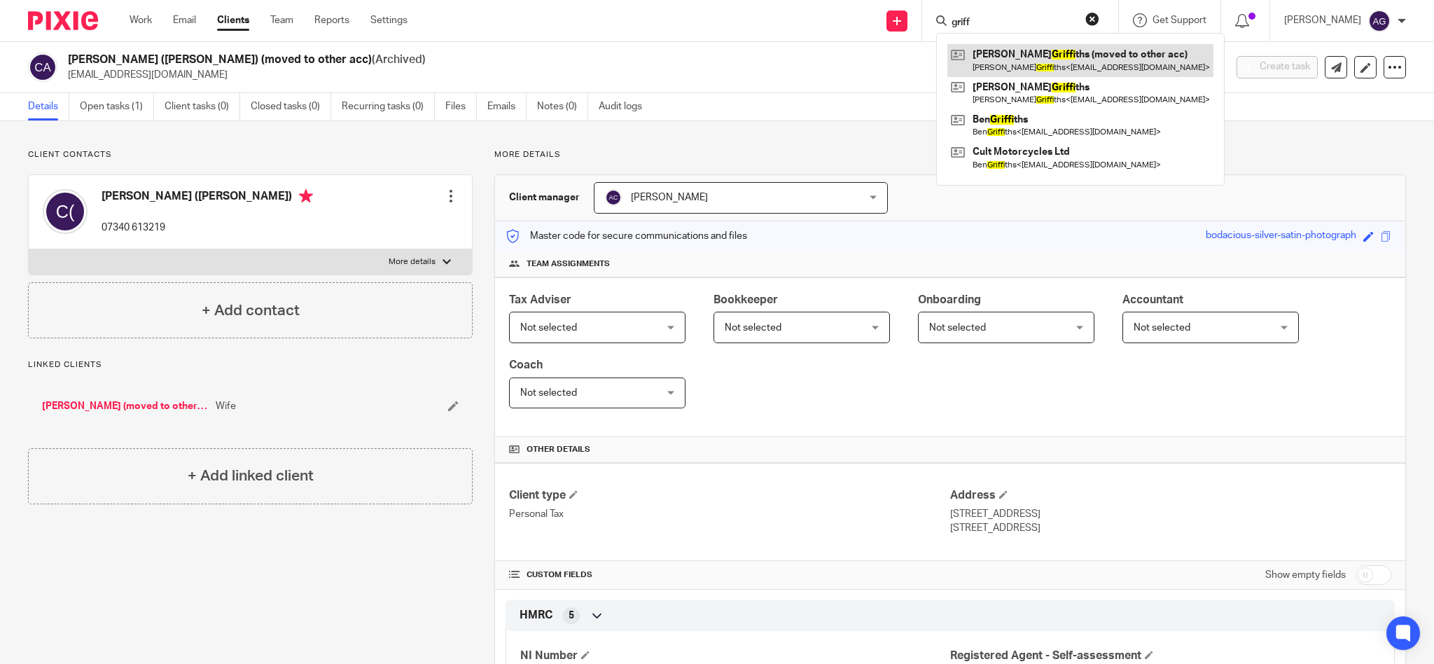
type input "griff"
click at [1040, 60] on link at bounding box center [1080, 60] width 266 height 32
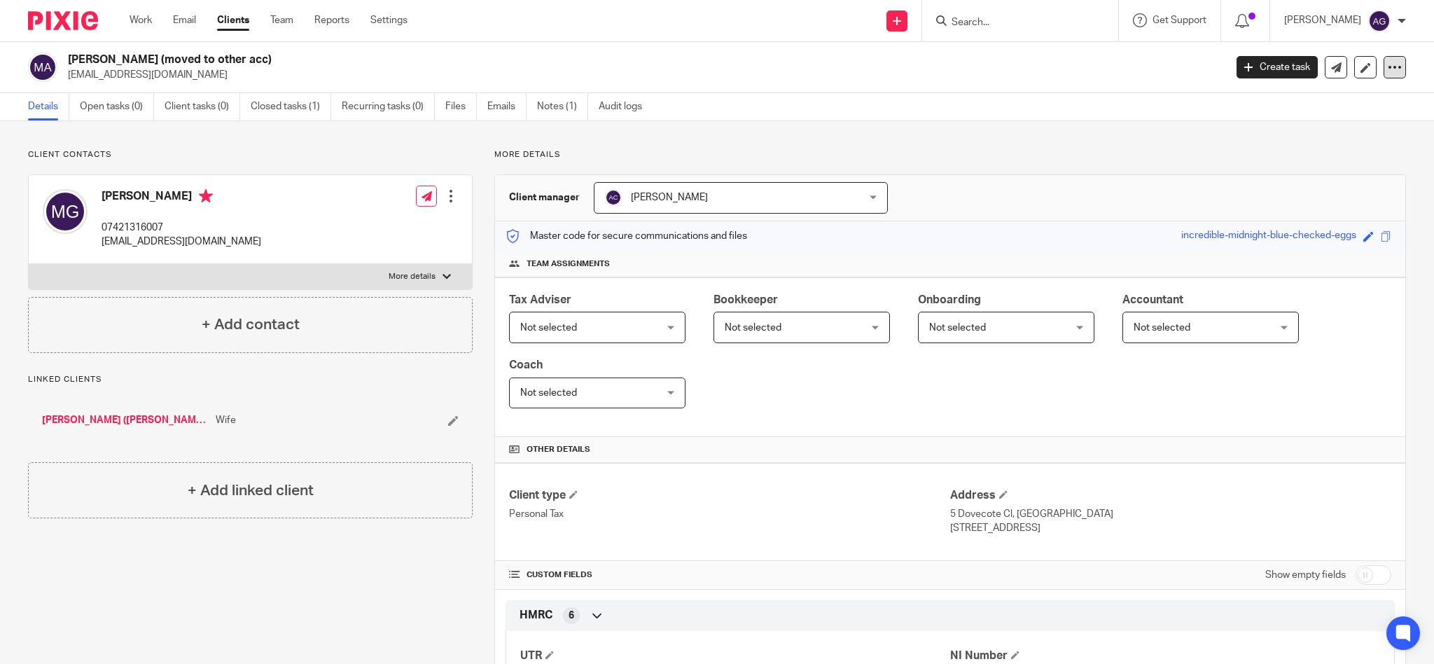
click at [1388, 67] on icon at bounding box center [1395, 67] width 14 height 14
click at [1295, 160] on button "Archive client" at bounding box center [1304, 163] width 155 height 18
click at [1019, 18] on input "Search" at bounding box center [1013, 23] width 126 height 13
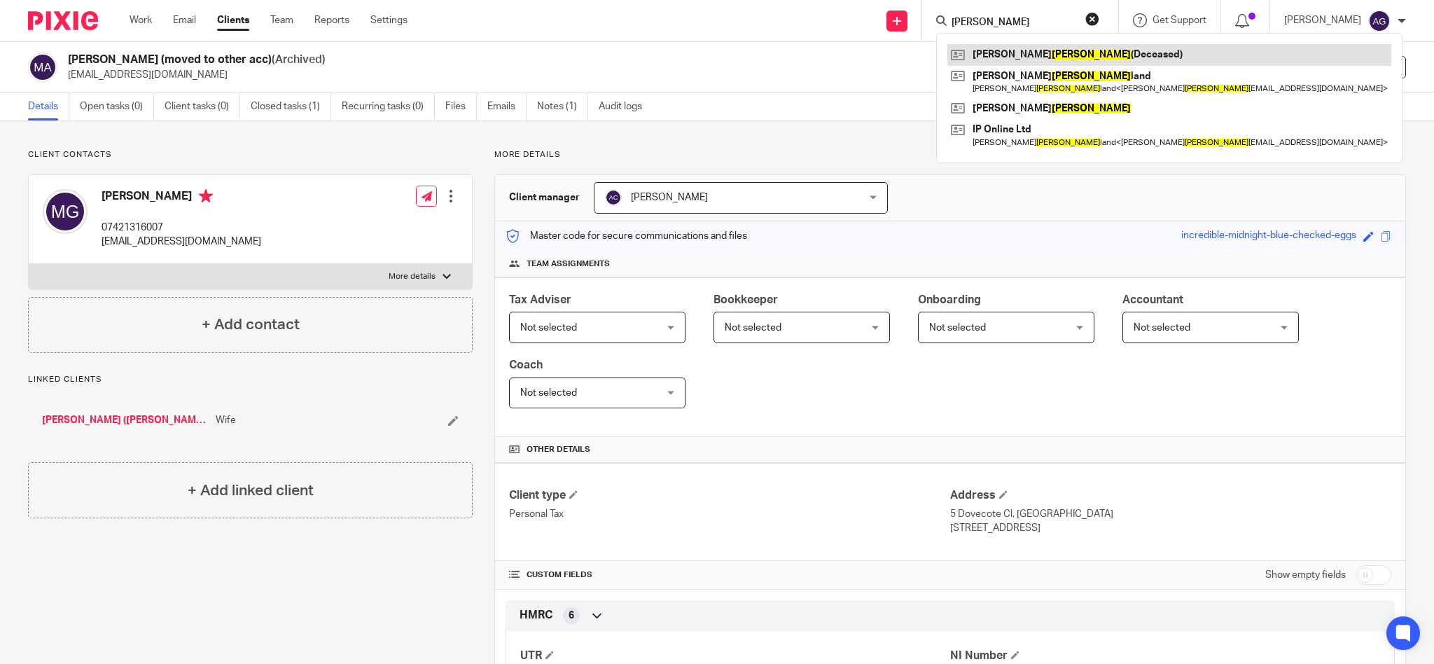
type input "[PERSON_NAME]"
click at [1115, 55] on link at bounding box center [1169, 54] width 444 height 21
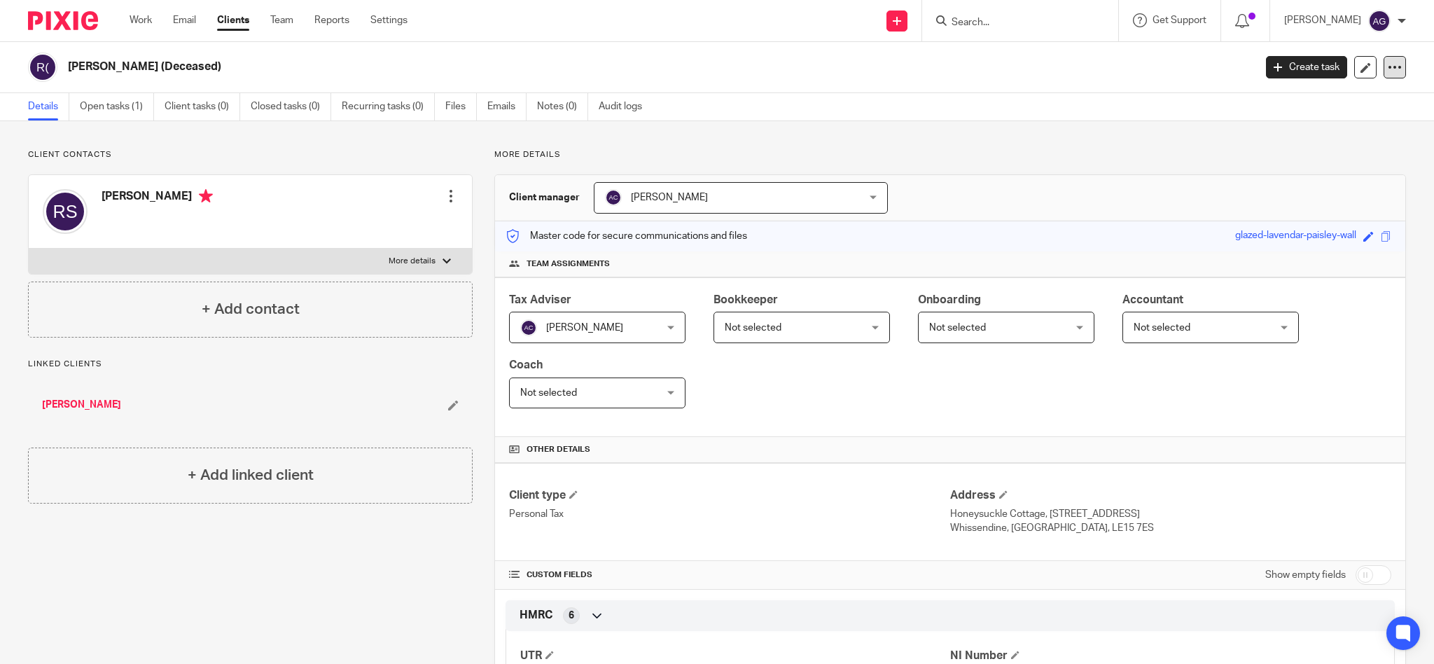
click at [1388, 68] on icon at bounding box center [1395, 67] width 14 height 14
click at [1257, 165] on button "Archive client" at bounding box center [1304, 163] width 155 height 18
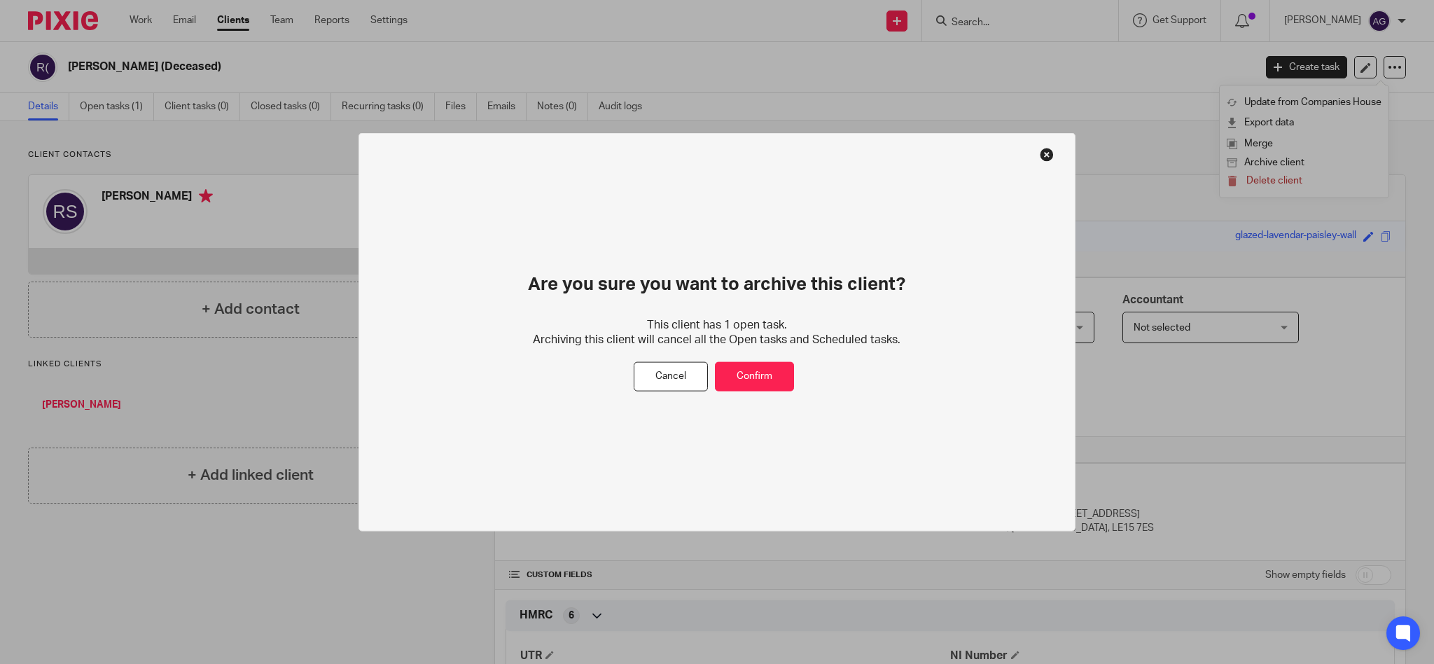
click at [1045, 156] on button at bounding box center [1047, 155] width 14 height 14
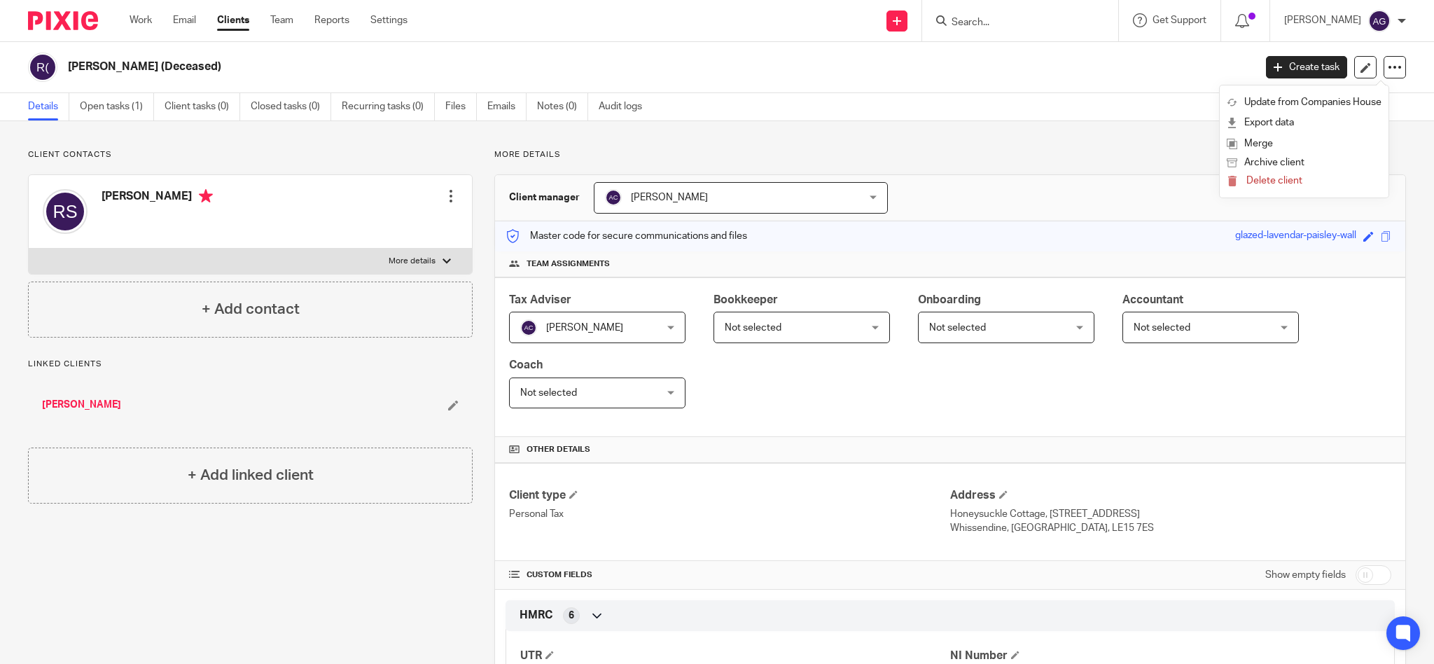
click at [1046, 21] on input "Search" at bounding box center [1013, 23] width 126 height 13
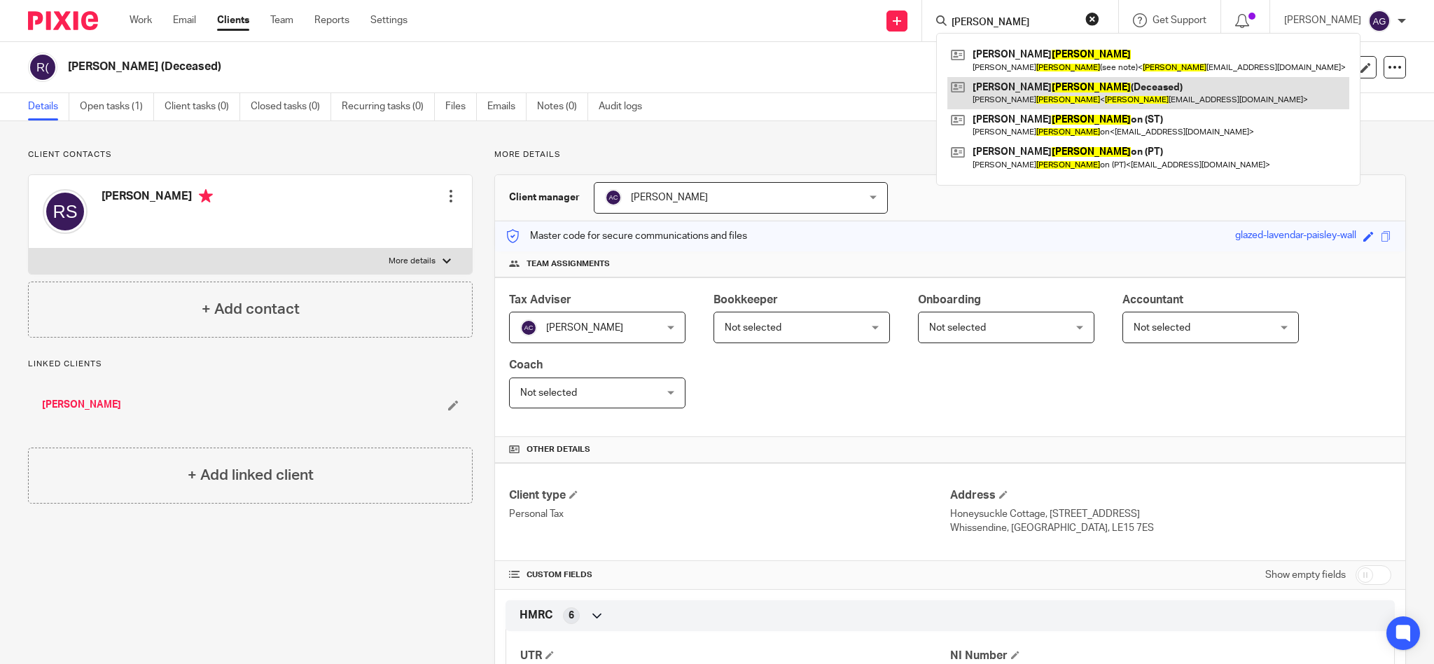
type input "[PERSON_NAME]"
click at [1053, 92] on link at bounding box center [1148, 93] width 402 height 32
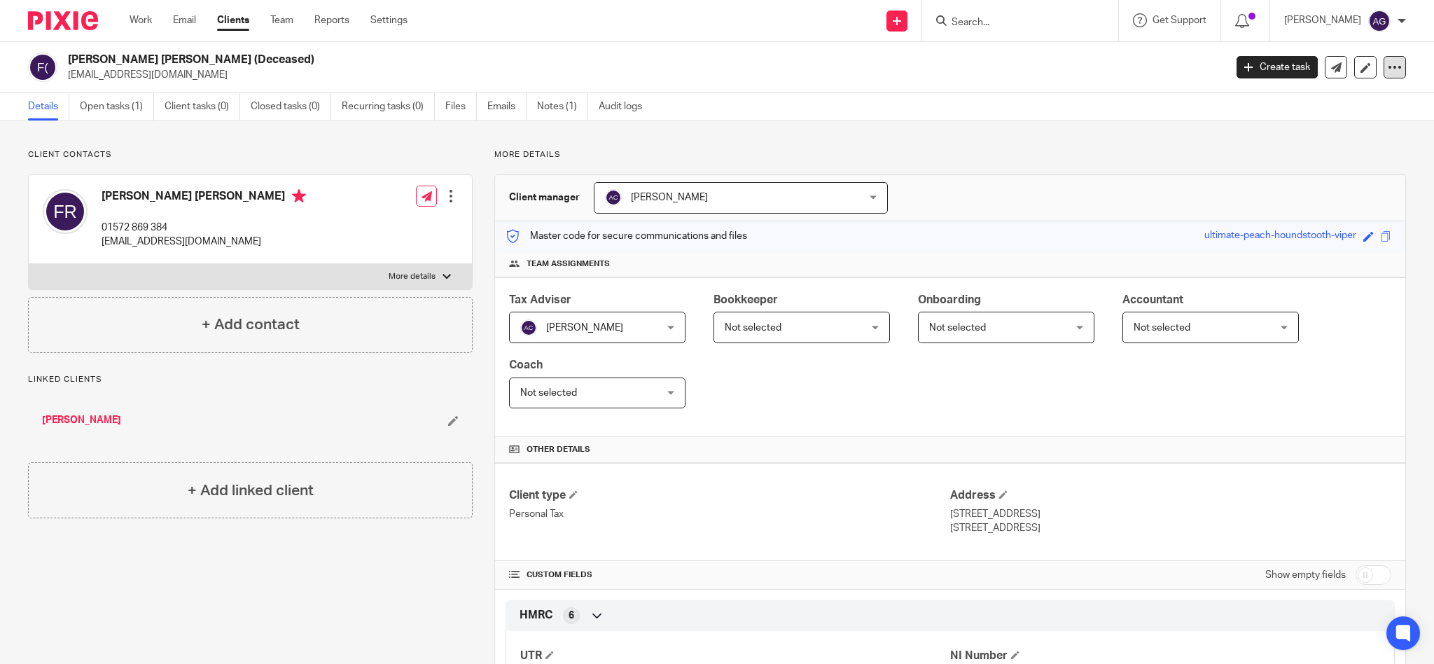
click at [1388, 71] on icon at bounding box center [1395, 67] width 14 height 14
click at [1299, 160] on button "Archive client" at bounding box center [1304, 163] width 155 height 18
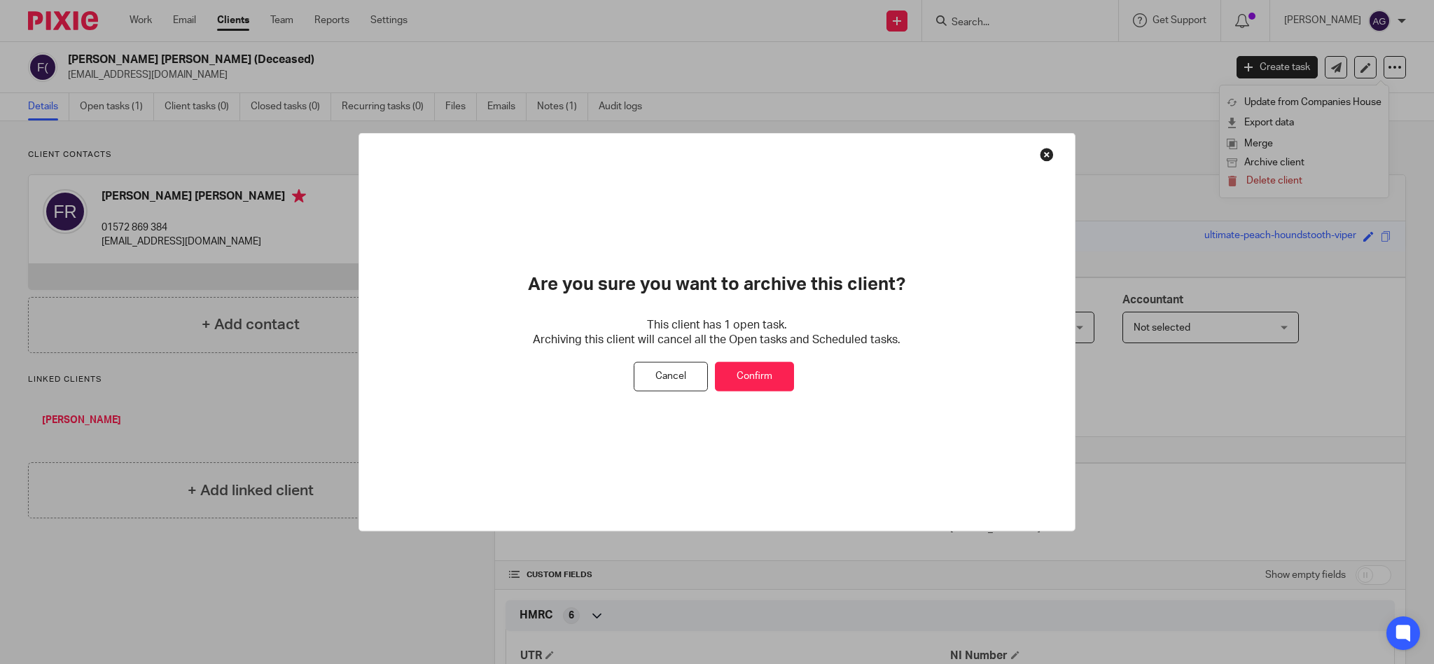
click at [739, 378] on button "Confirm" at bounding box center [754, 376] width 79 height 30
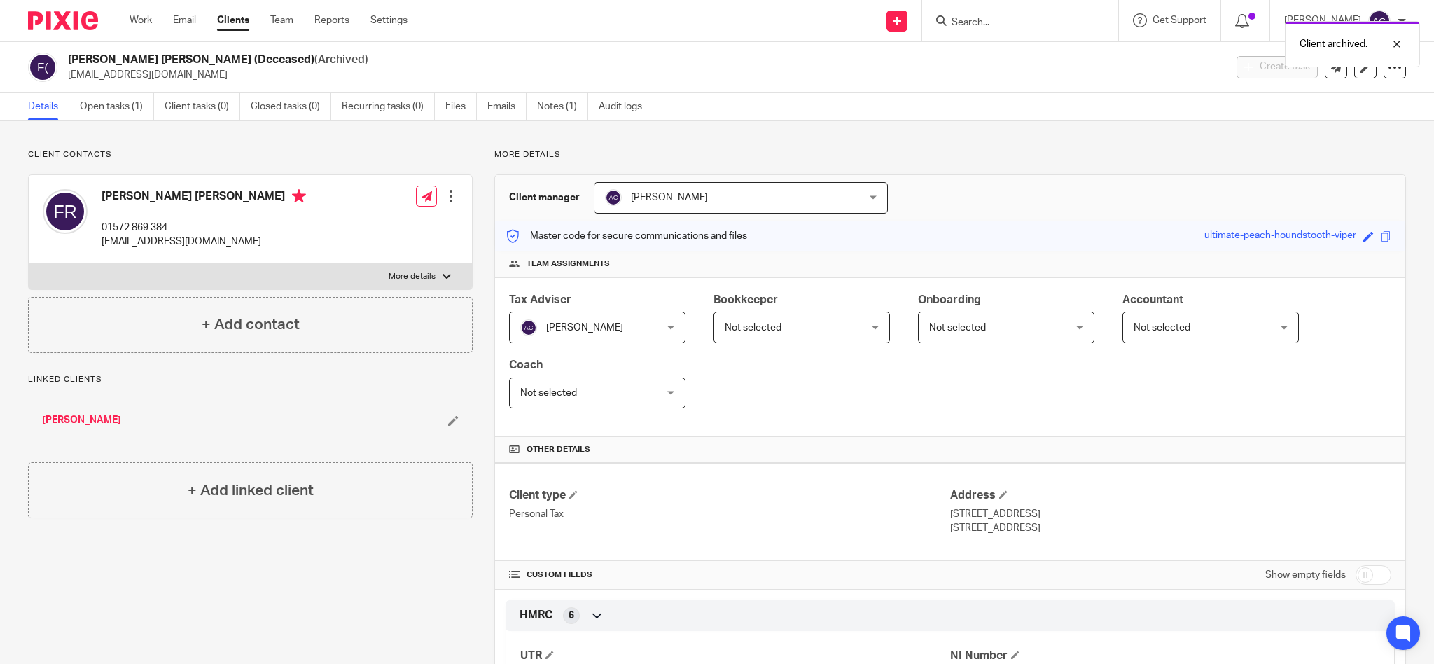
click at [1010, 19] on div "Client archived." at bounding box center [1068, 40] width 703 height 53
click at [1006, 22] on input "Search" at bounding box center [1013, 23] width 126 height 13
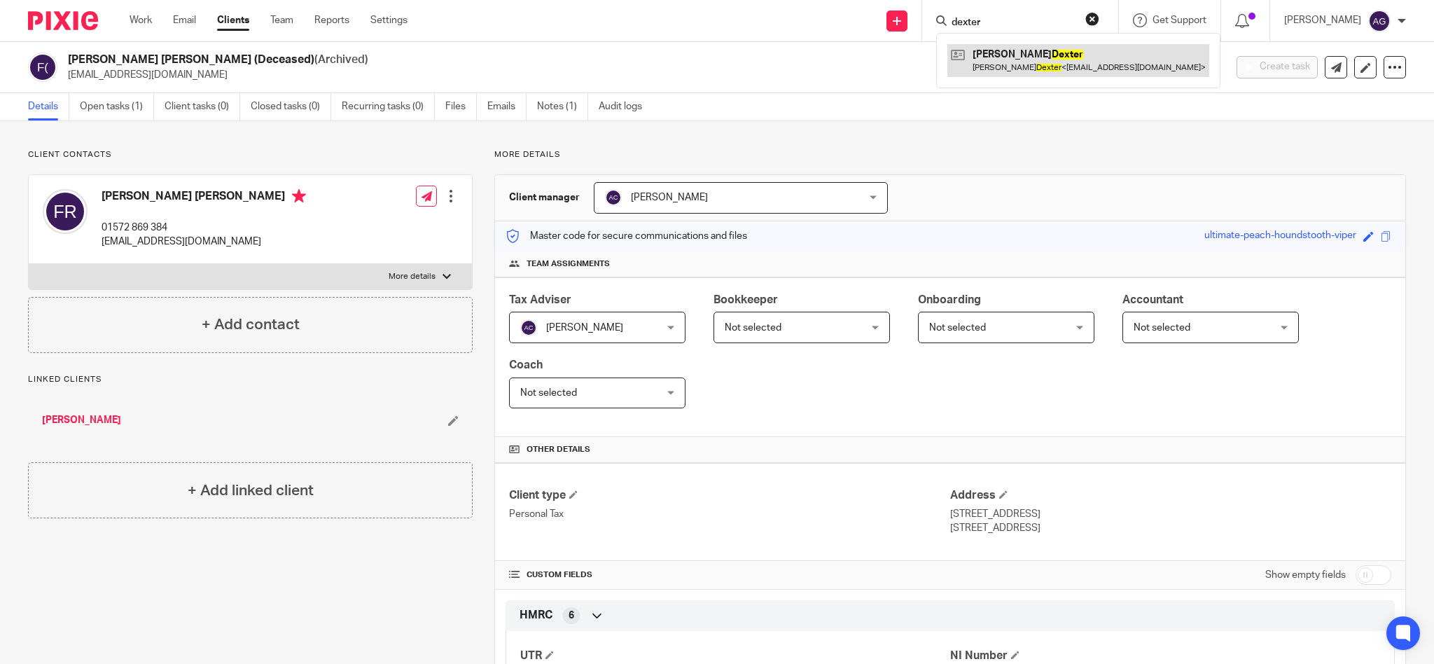
type input "dexter"
click at [1026, 57] on link at bounding box center [1078, 60] width 262 height 32
